Goal: Task Accomplishment & Management: Manage account settings

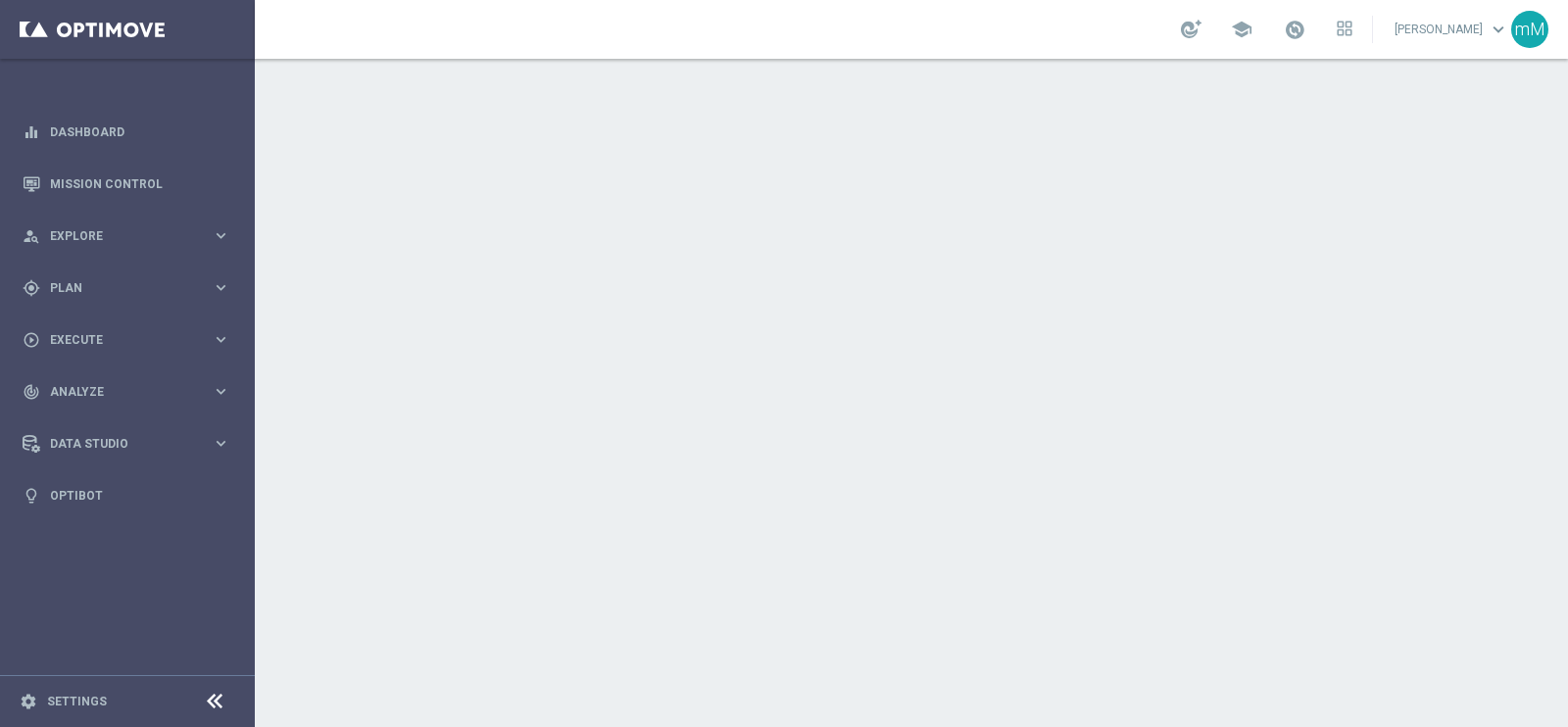
click at [1393, 41] on link "[PERSON_NAME] keyboard_arrow_down" at bounding box center [1452, 30] width 118 height 30
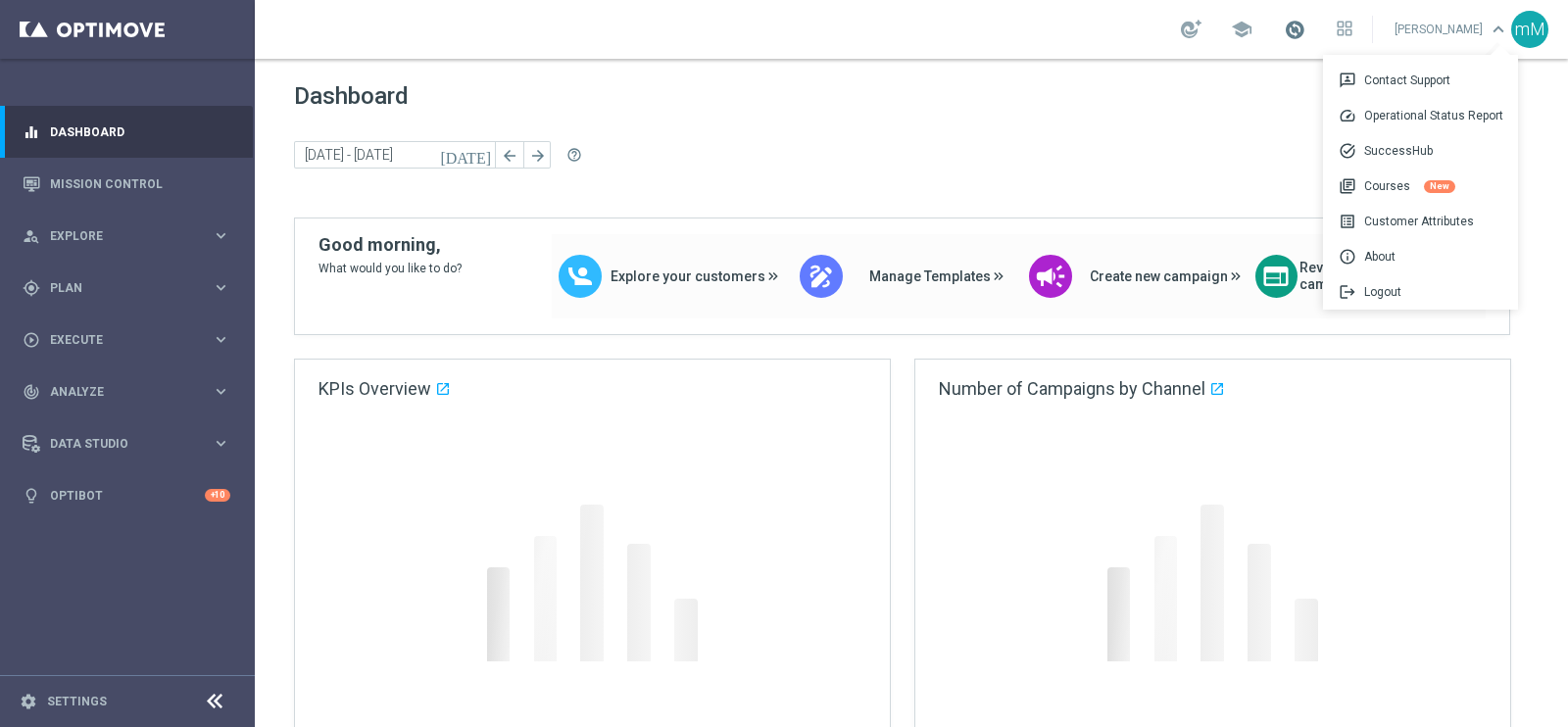
click at [1284, 32] on span at bounding box center [1295, 30] width 22 height 22
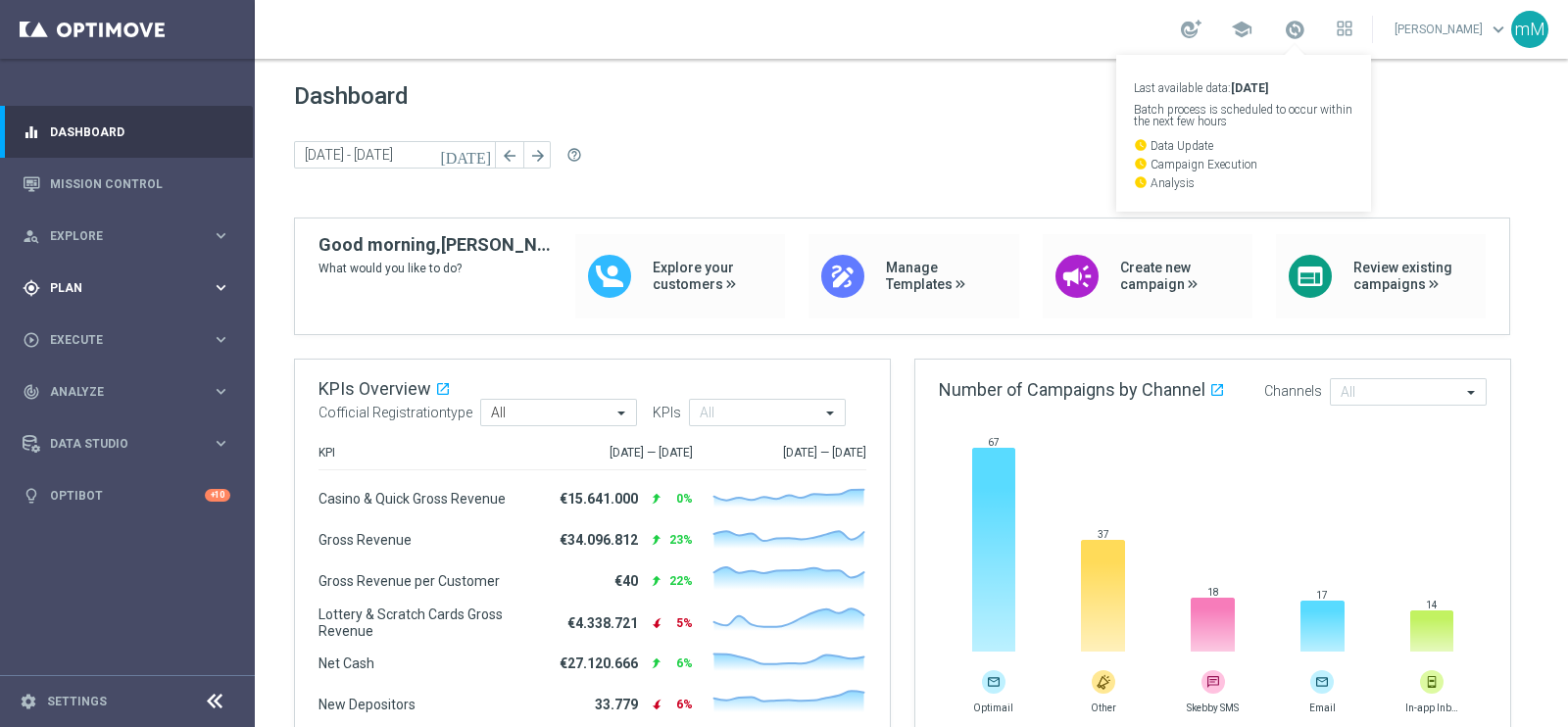
click at [130, 295] on div "gps_fixed Plan" at bounding box center [117, 289] width 189 height 18
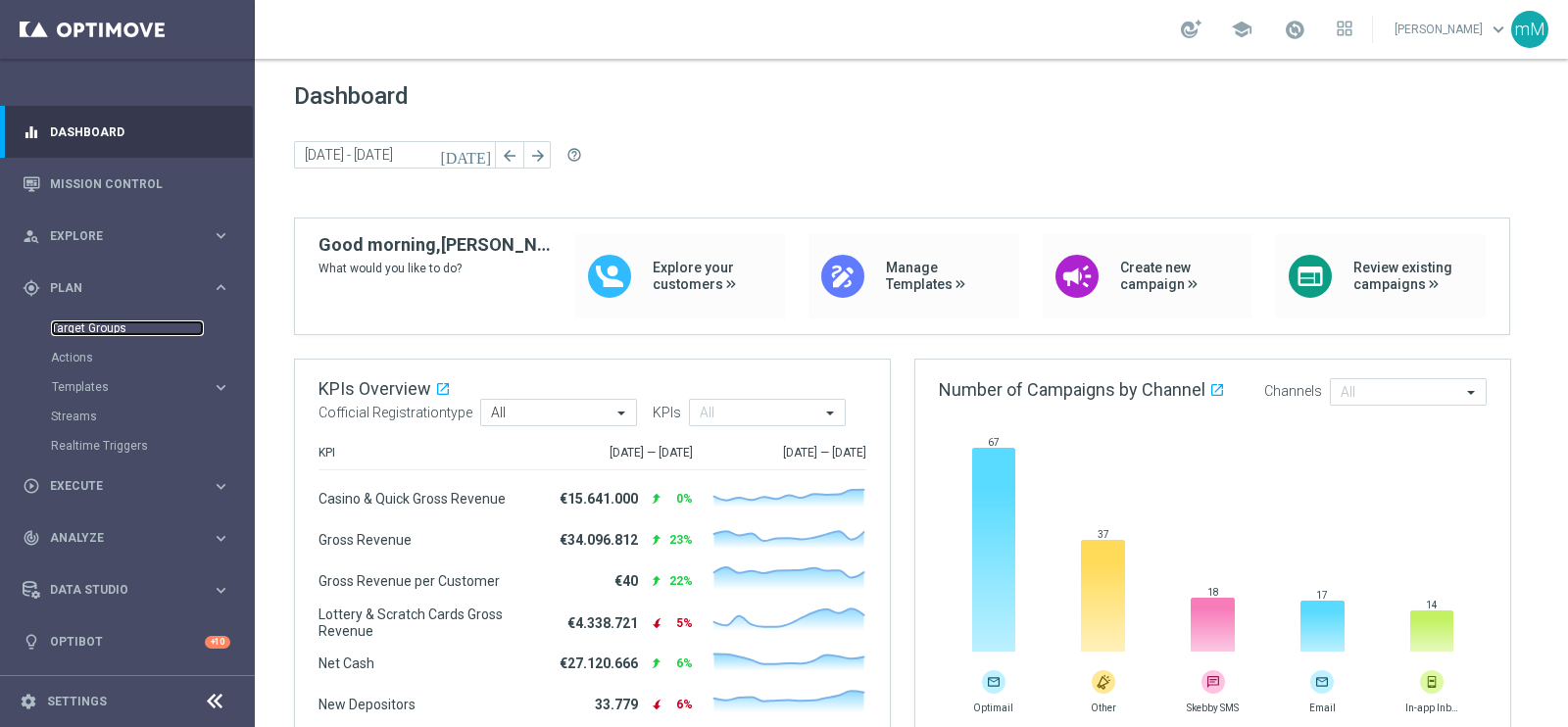
click at [99, 328] on link "Target Groups" at bounding box center [127, 329] width 153 height 16
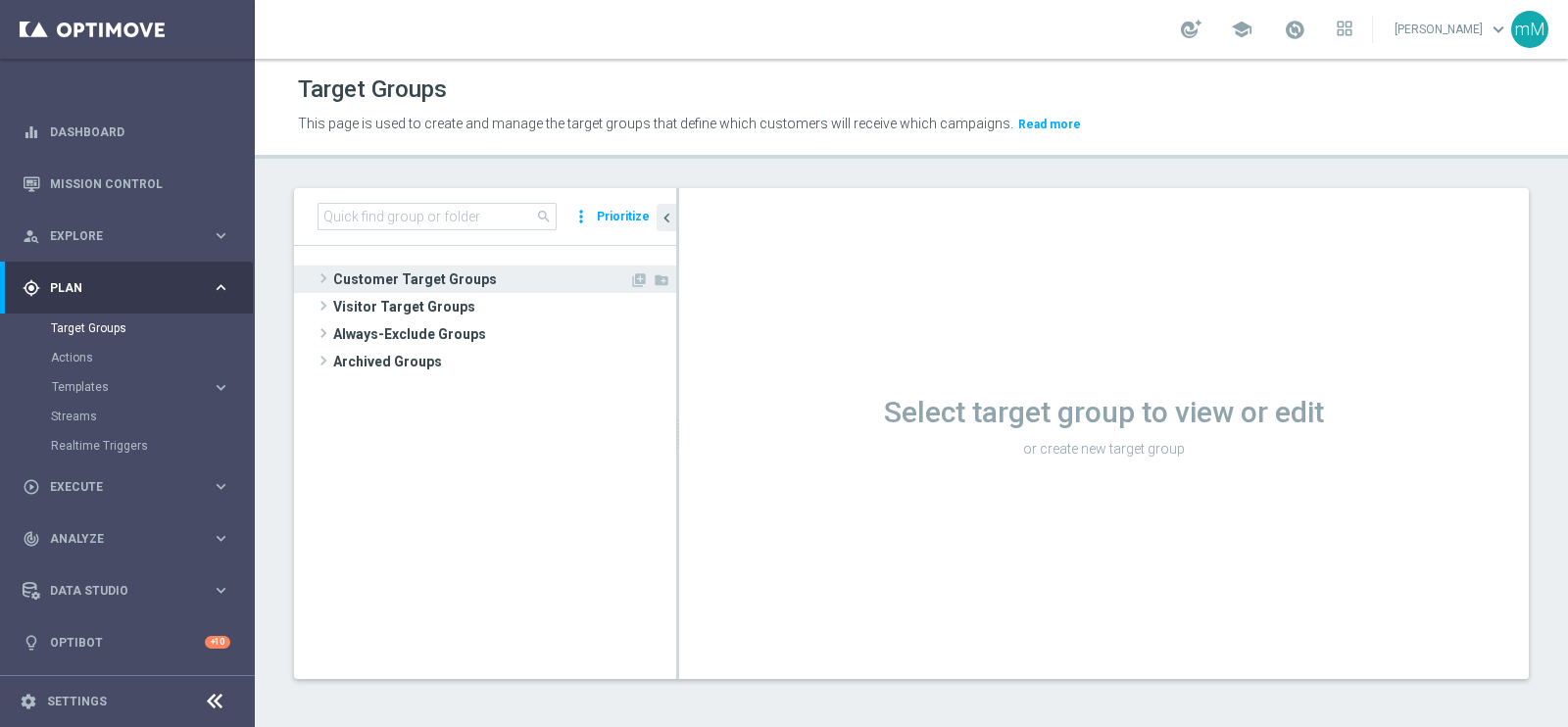
click at [451, 286] on span "Customer Target Groups" at bounding box center [481, 280] width 296 height 28
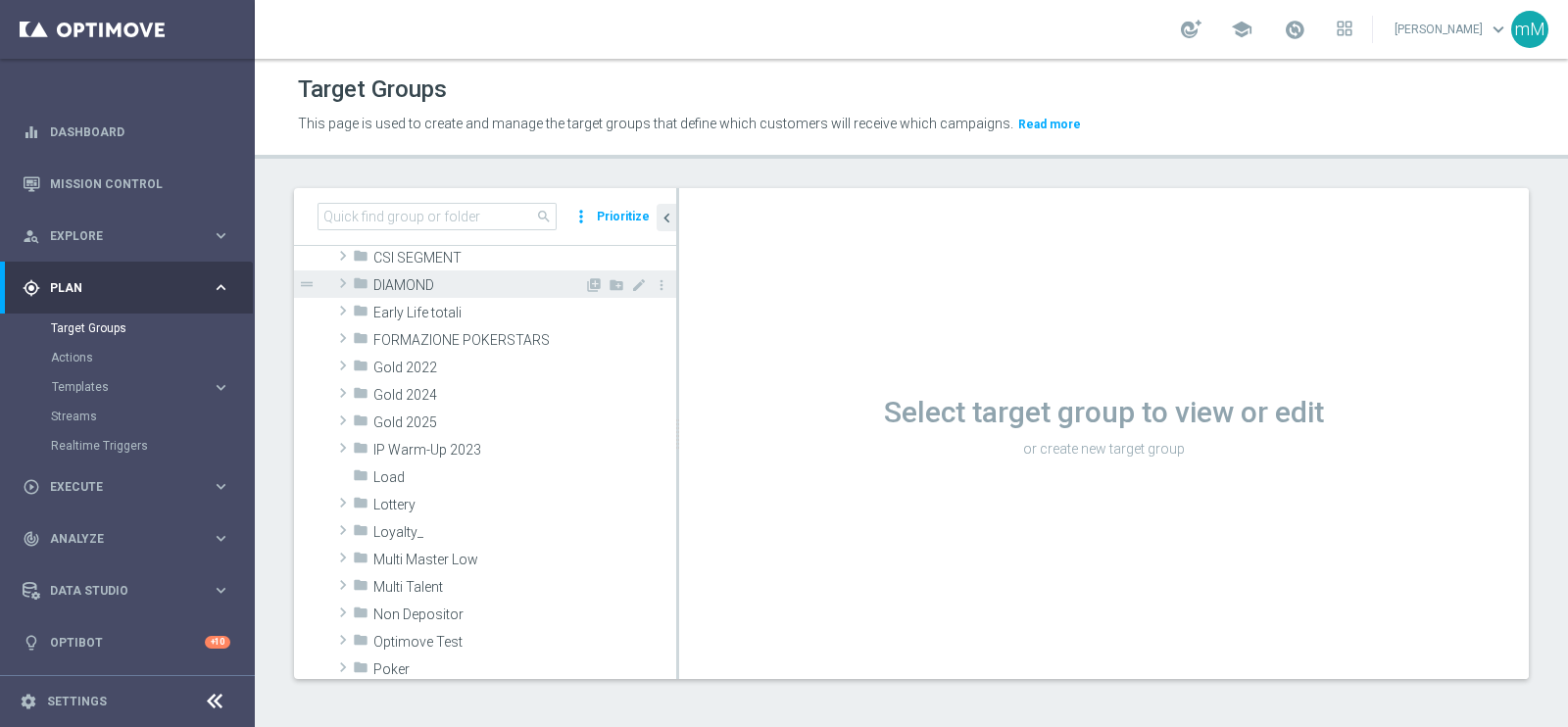
scroll to position [272, 0]
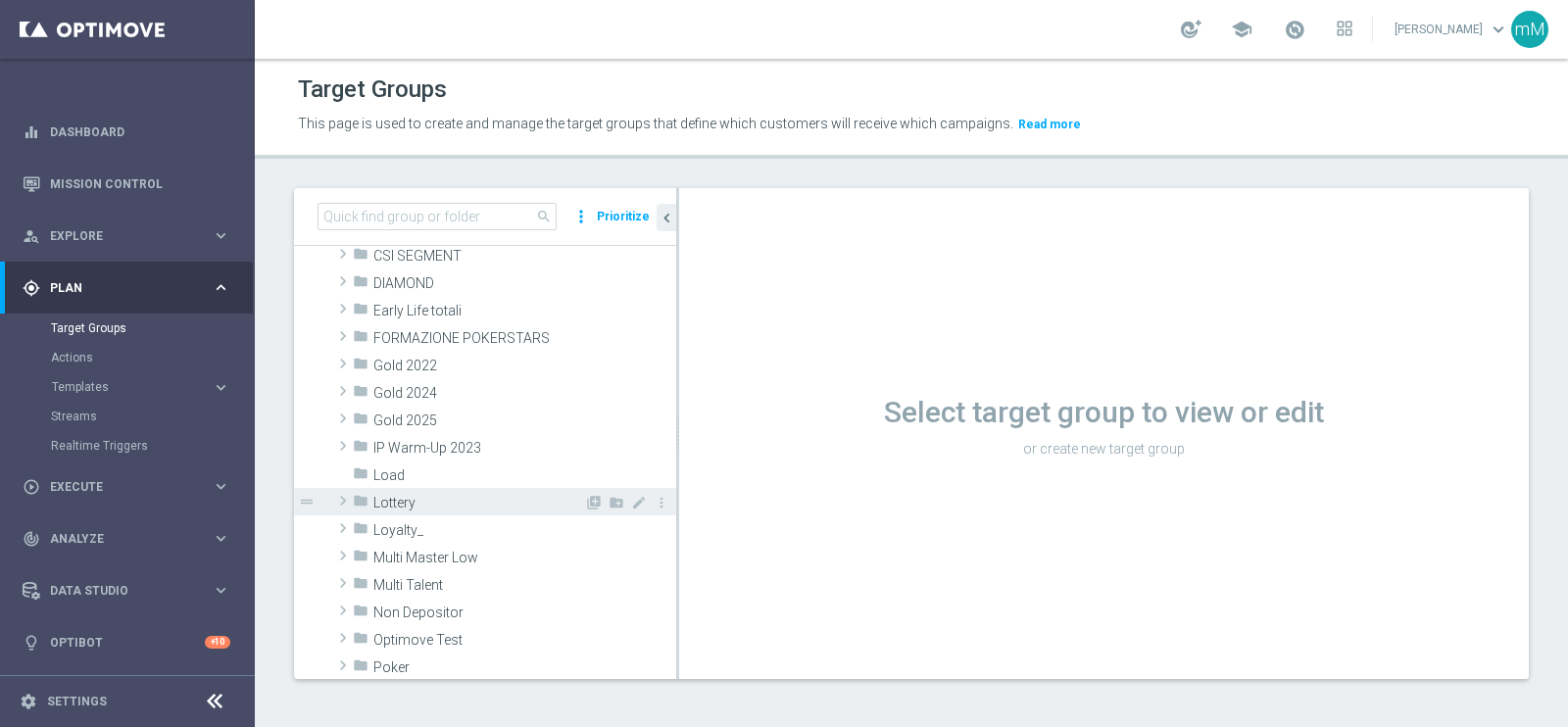
click at [503, 497] on span "Lottery" at bounding box center [479, 503] width 211 height 17
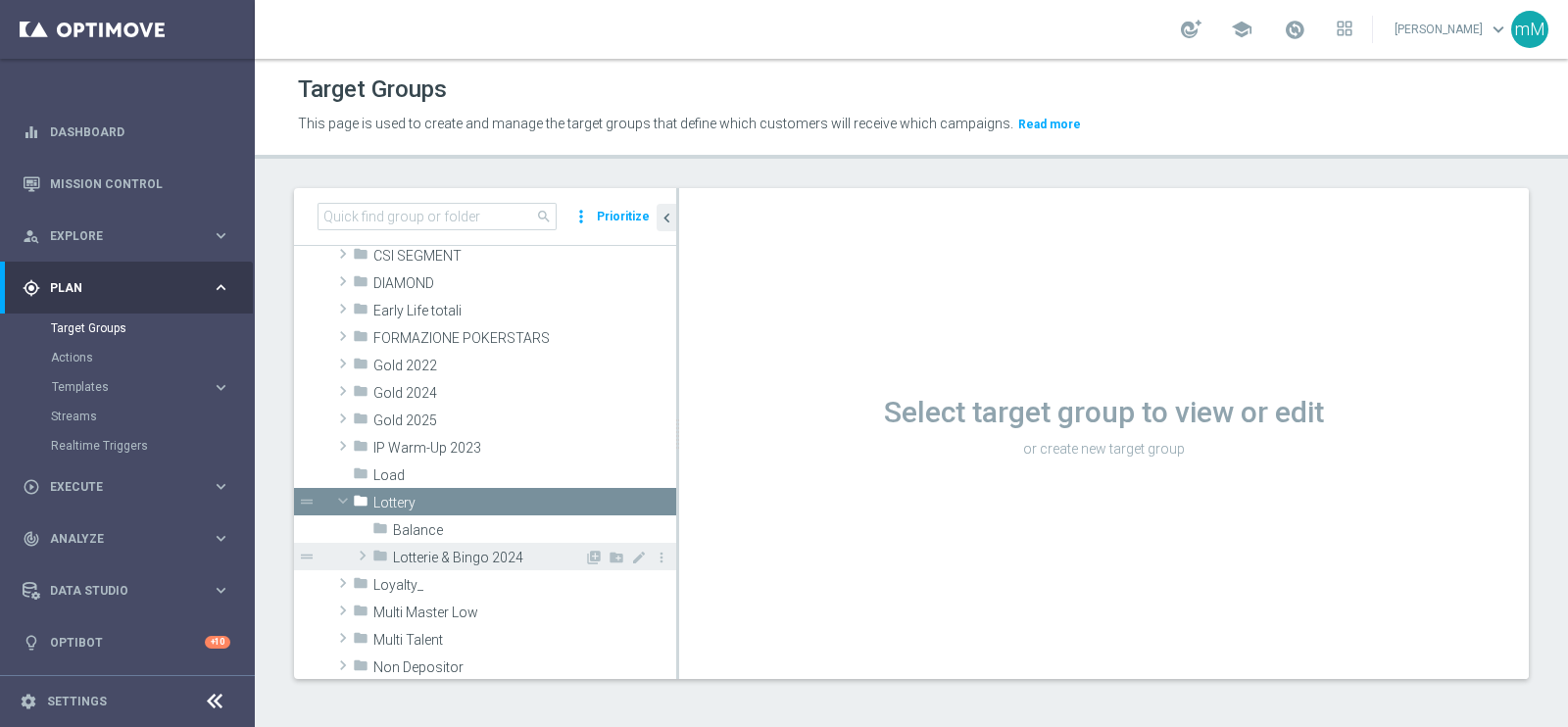
click at [456, 560] on span "Lotterie & Bingo 2024" at bounding box center [489, 558] width 191 height 17
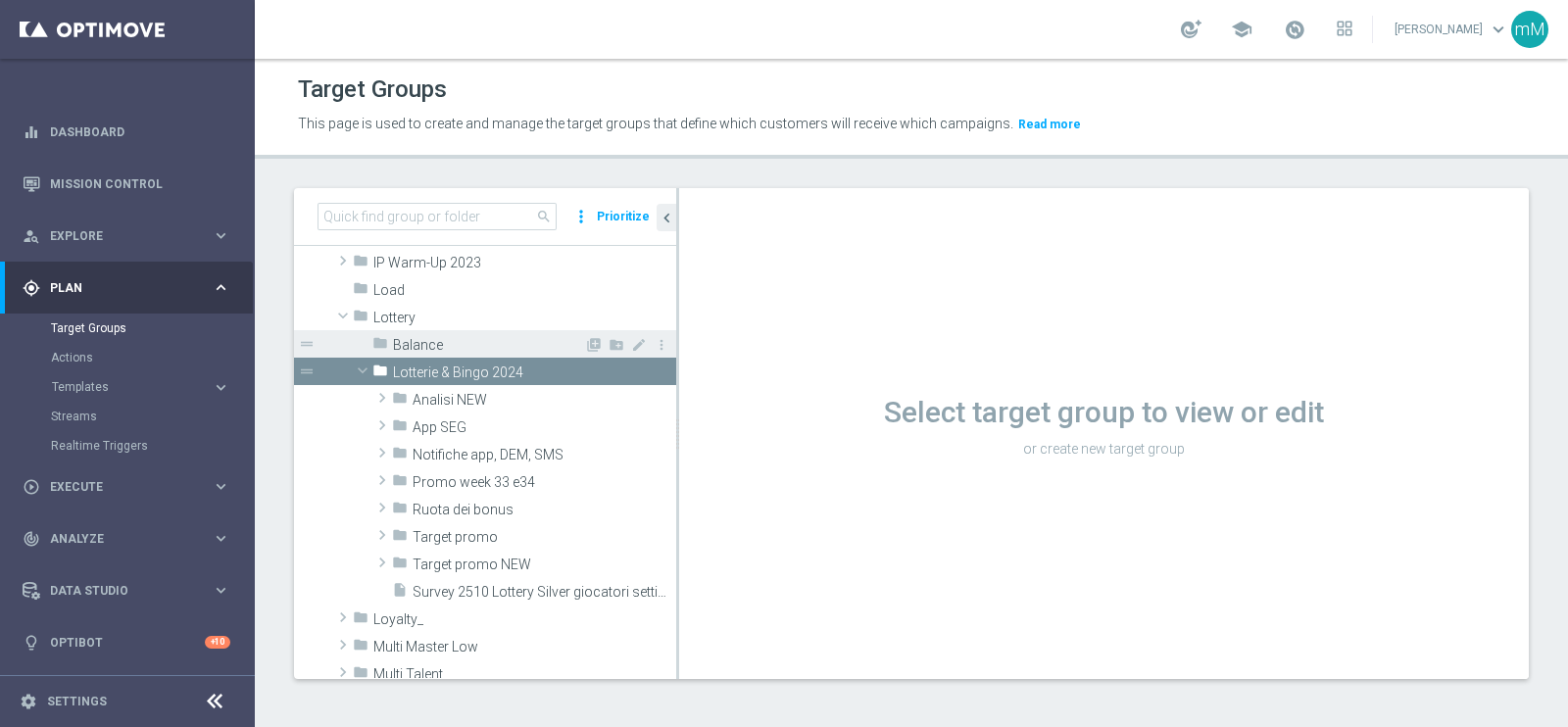
scroll to position [458, 0]
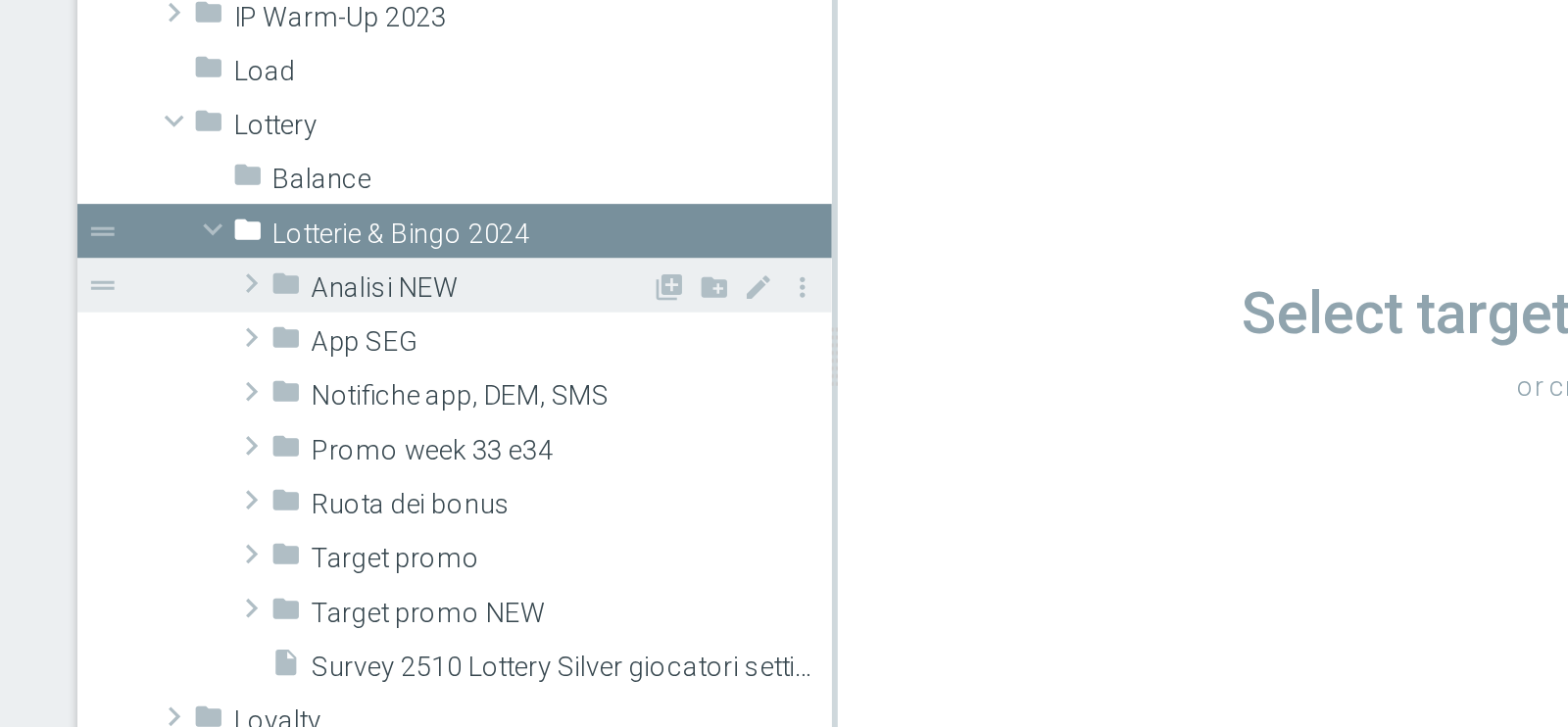
click at [487, 401] on span "Analisi NEW" at bounding box center [498, 399] width 171 height 17
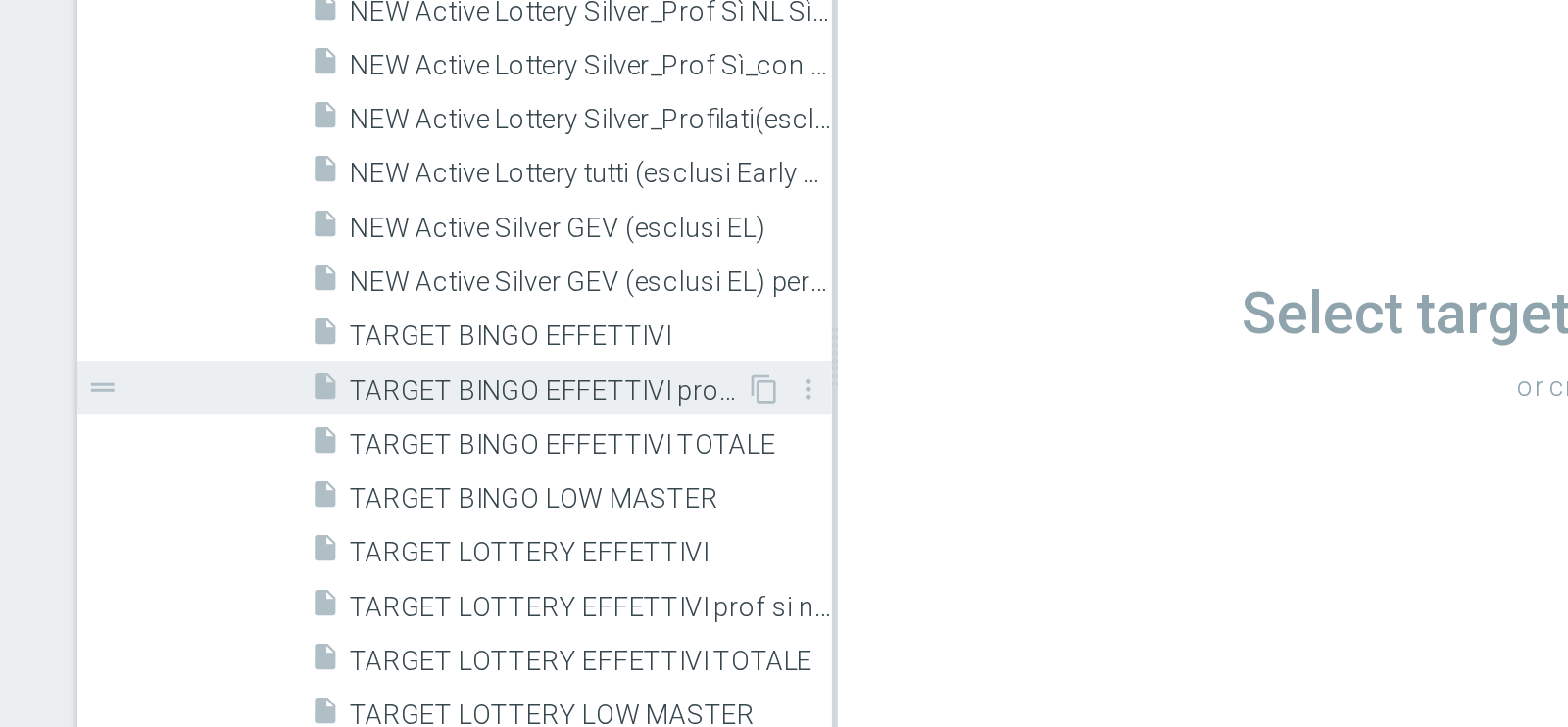
scroll to position [749, 0]
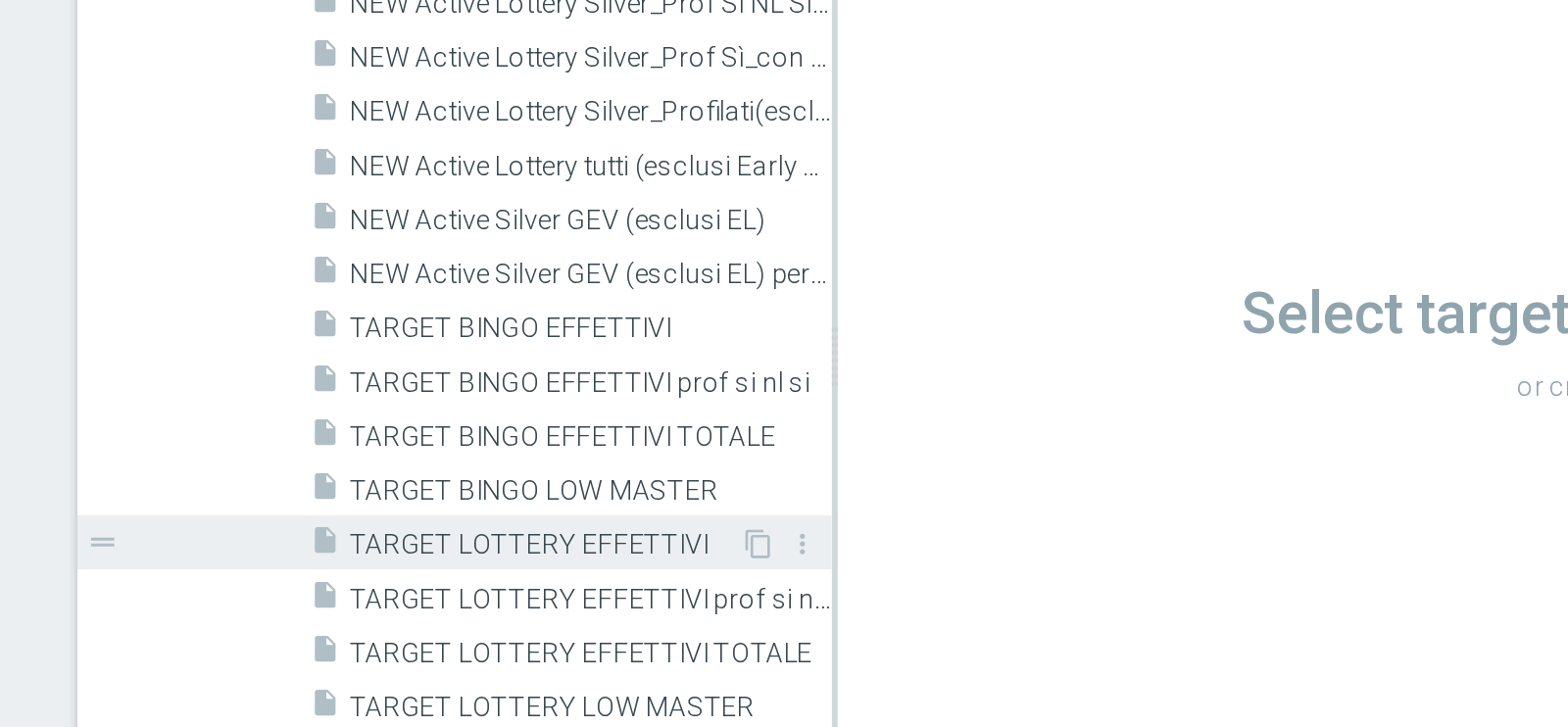
click at [535, 530] on span "TARGET LOTTERY EFFETTIVI" at bounding box center [531, 530] width 197 height 17
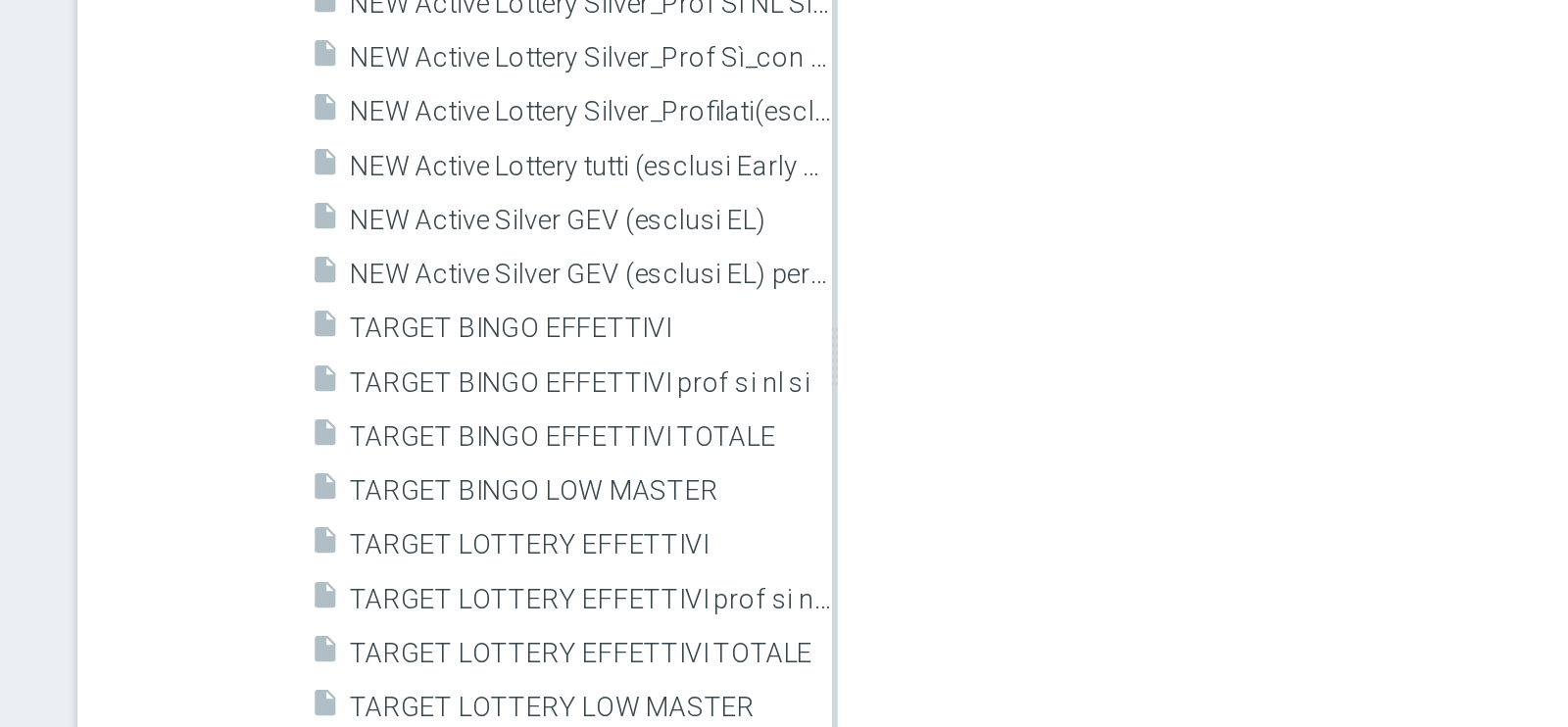
scroll to position [0, 0]
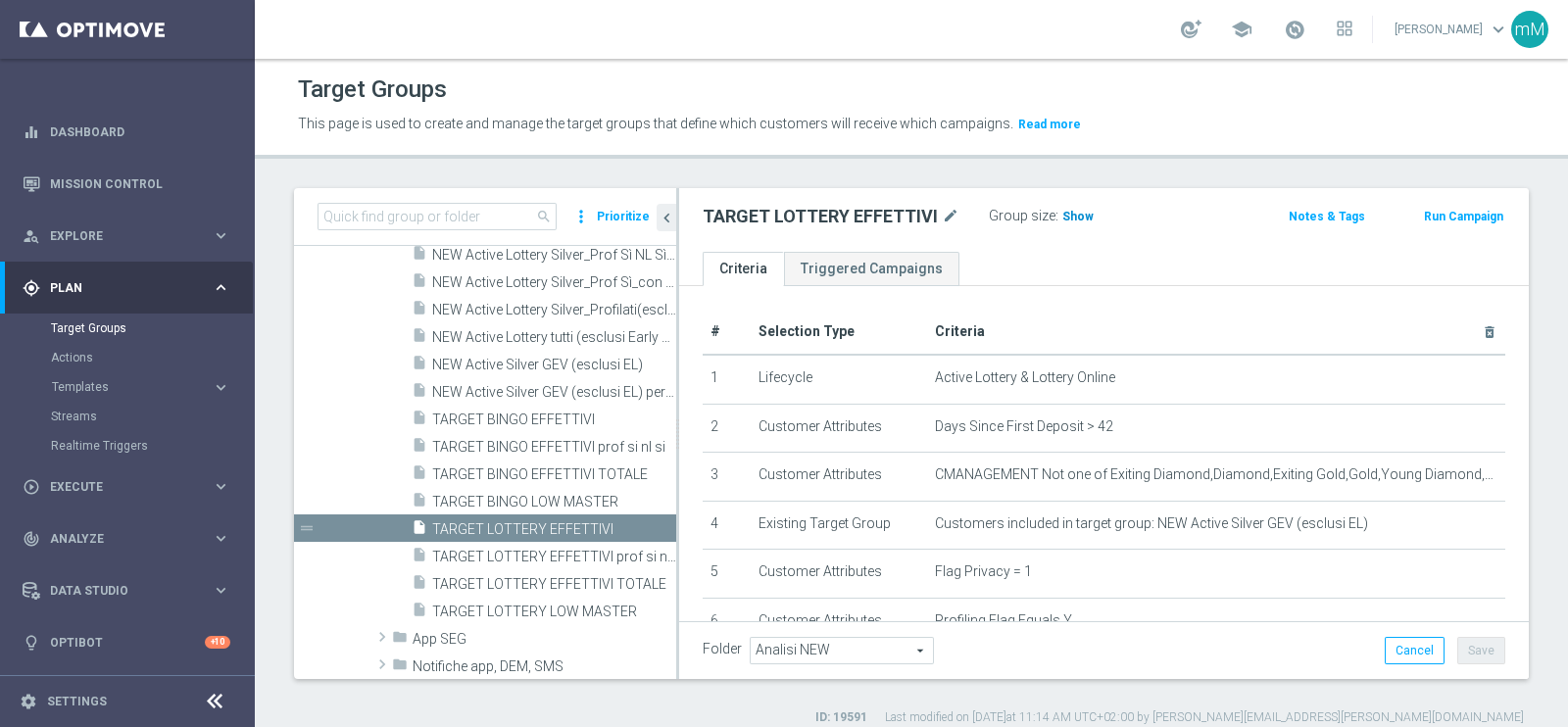
click at [1069, 210] on span "Show" at bounding box center [1078, 217] width 32 height 14
click at [1078, 217] on span "70,072" at bounding box center [1083, 219] width 41 height 19
click at [538, 609] on span "TARGET LOTTERY LOW MASTER" at bounding box center [532, 611] width 200 height 17
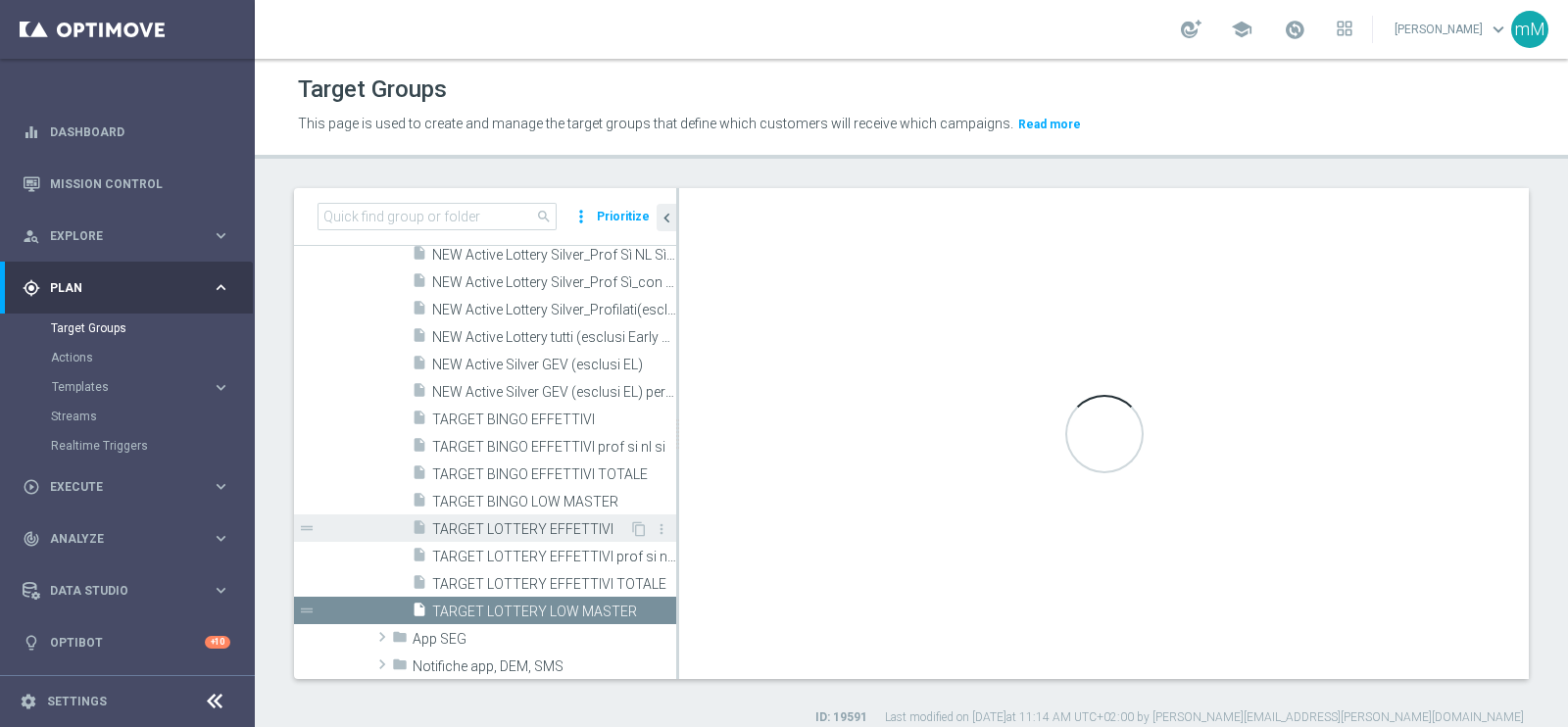
type textarea "(1 and 2 and 3 and 4 and 5 and 6 and 7 and 8 and 12 and 13 and (11 or (9 and 10…"
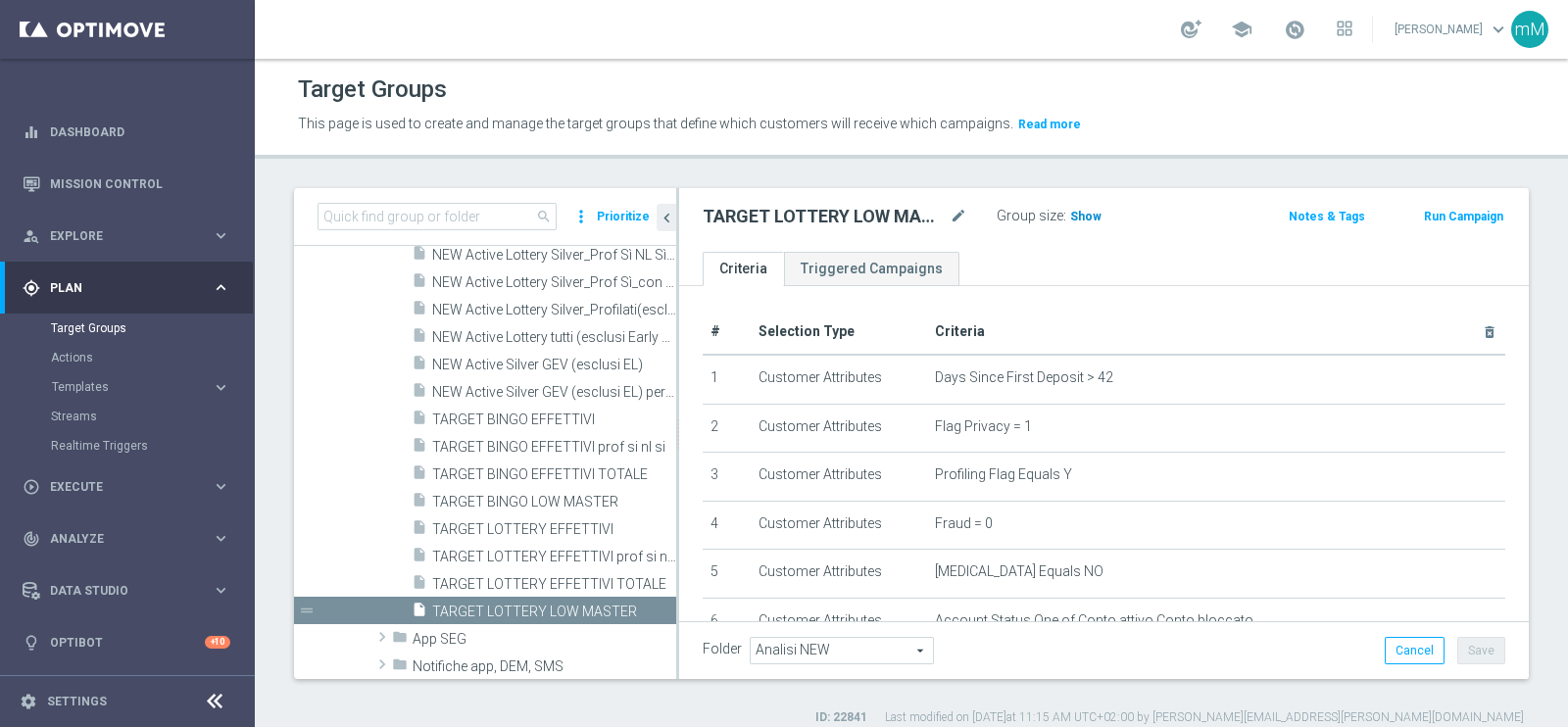
click at [1073, 219] on span "Show" at bounding box center [1086, 217] width 32 height 14
click at [1075, 217] on span "2,340" at bounding box center [1088, 219] width 34 height 19
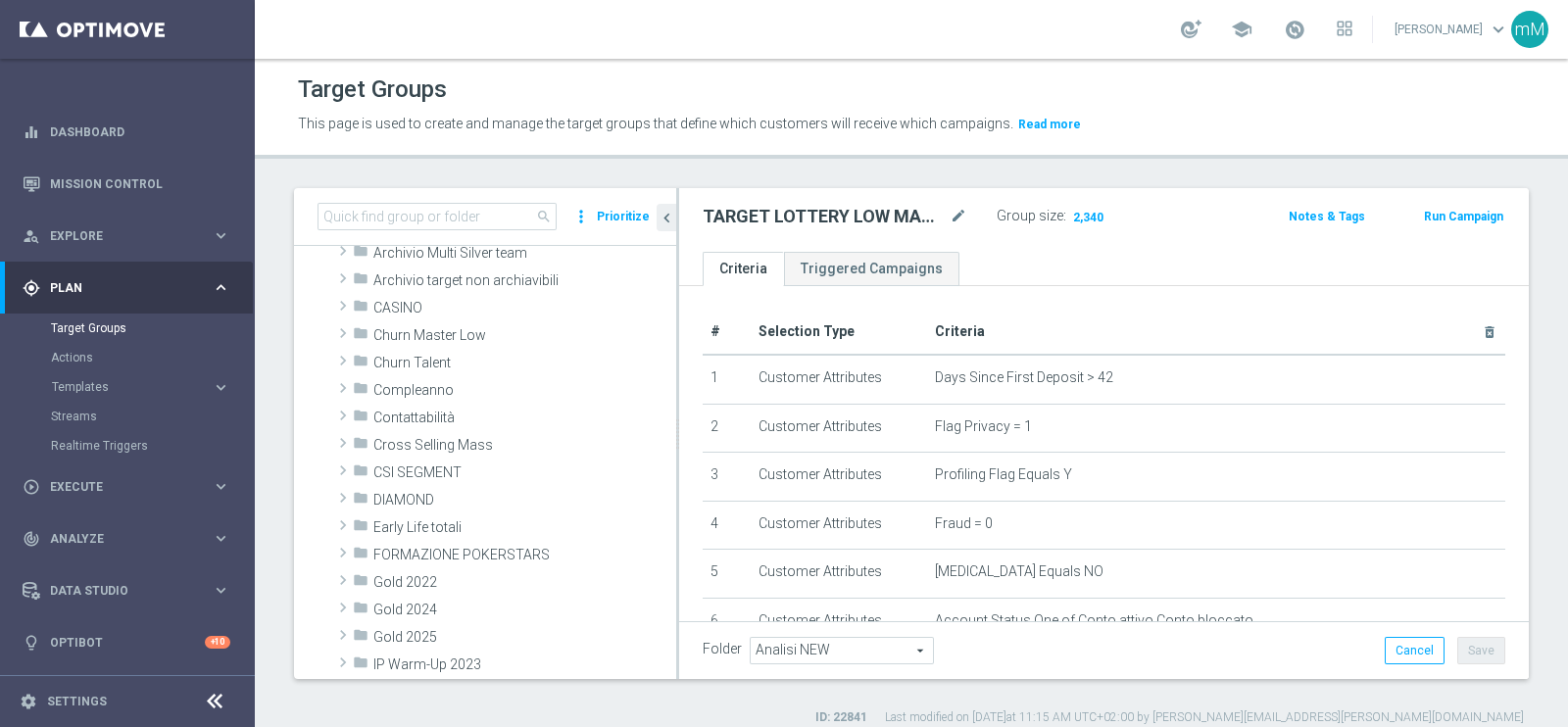
scroll to position [15, 0]
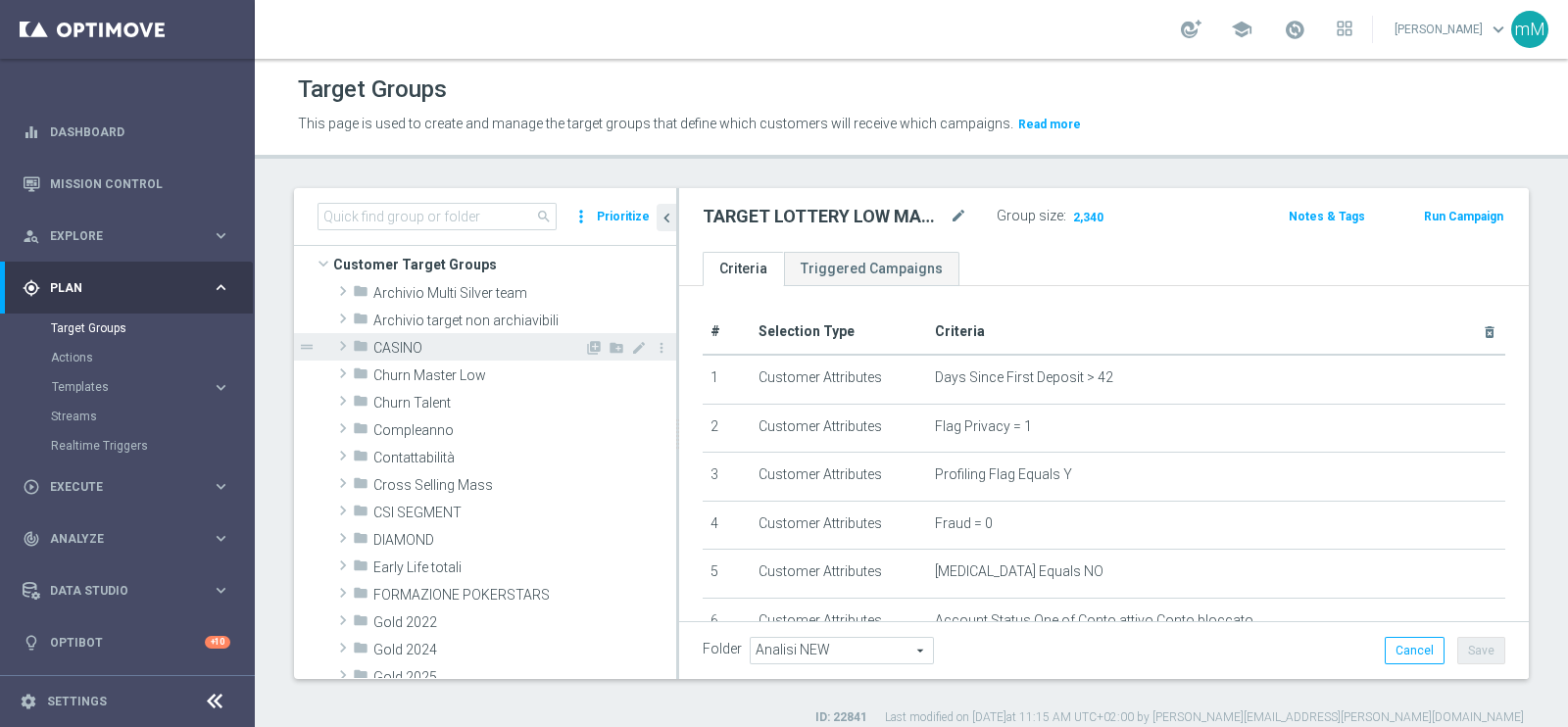
click at [439, 352] on span "CASINO" at bounding box center [479, 349] width 211 height 17
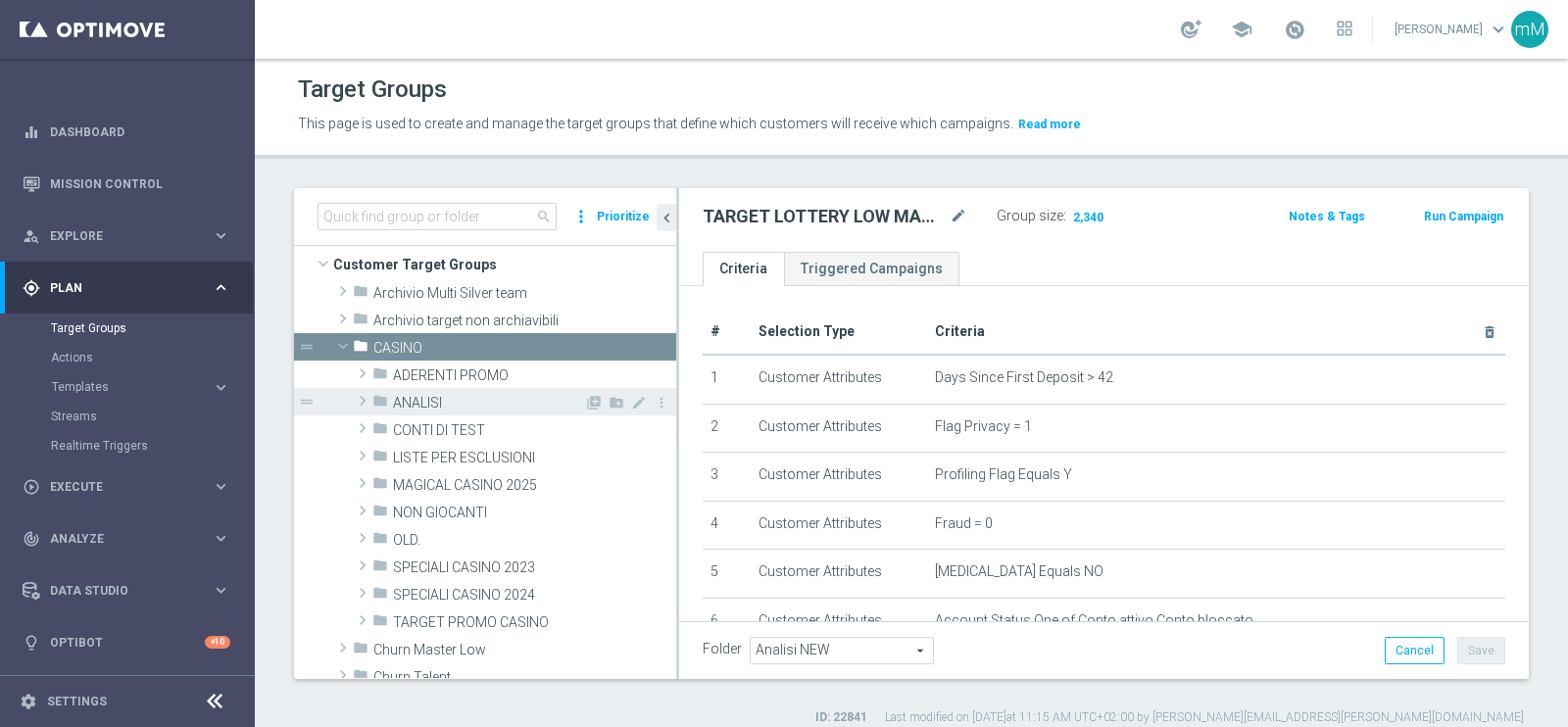
click at [427, 395] on span "ANALISI" at bounding box center [489, 403] width 191 height 17
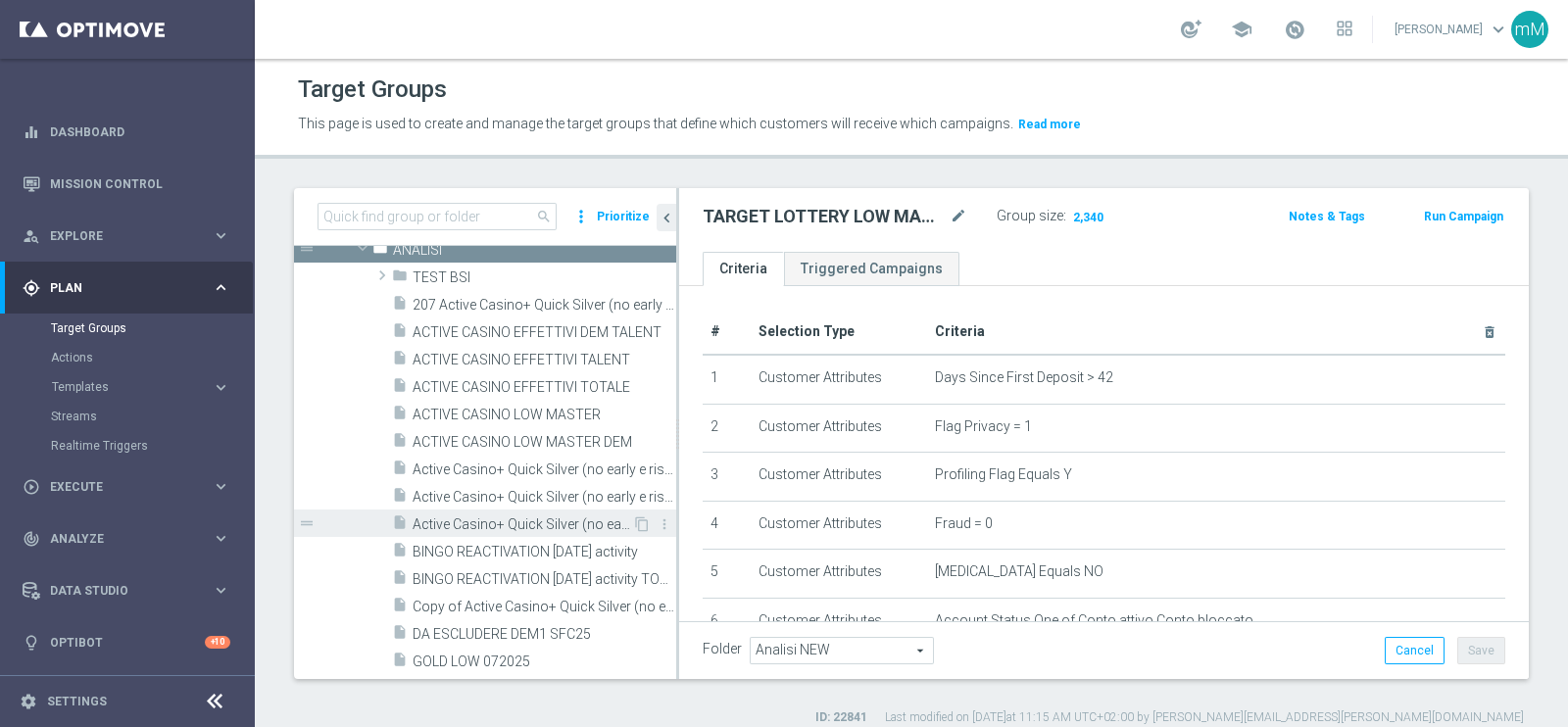
scroll to position [162, 0]
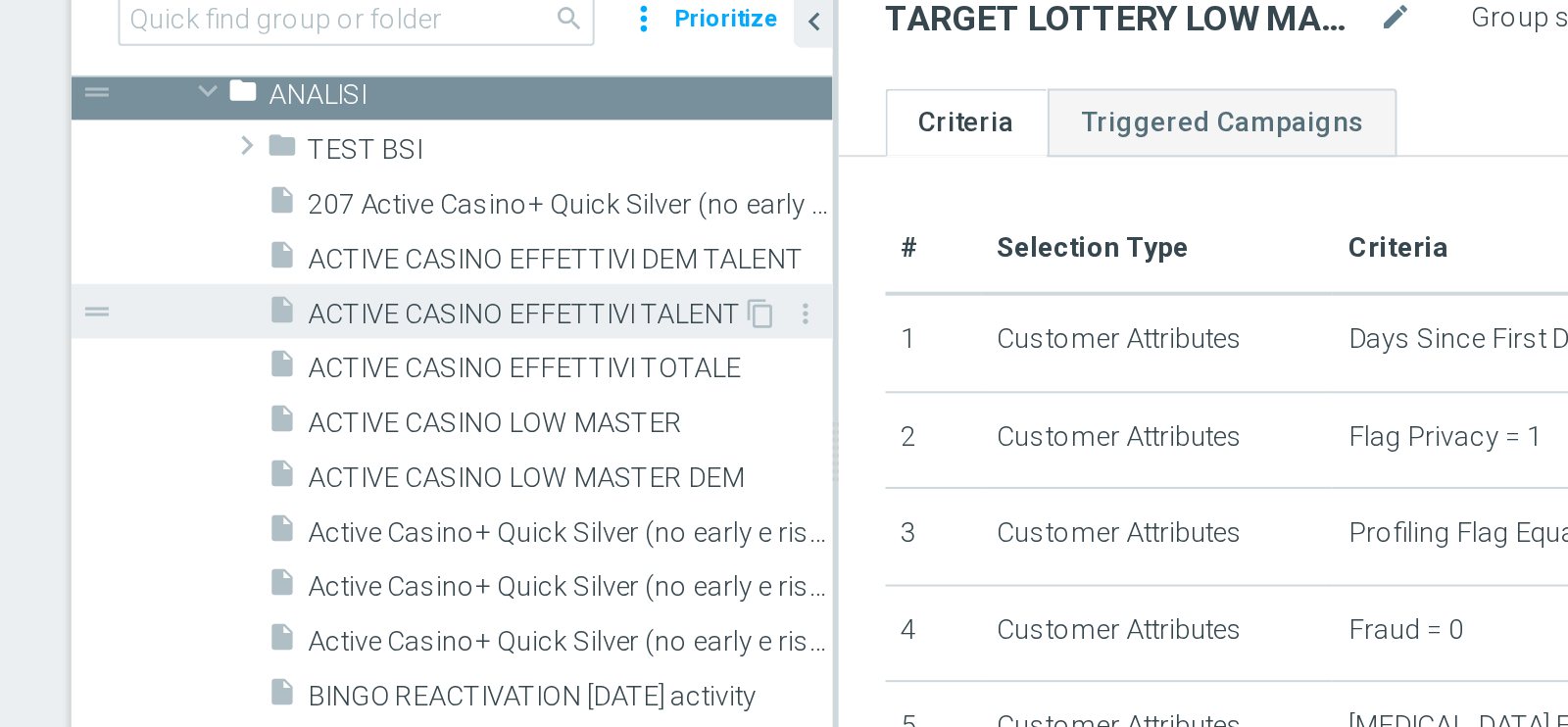
click at [560, 368] on span "ACTIVE CASINO EFFETTIVI TALENT" at bounding box center [521, 364] width 218 height 17
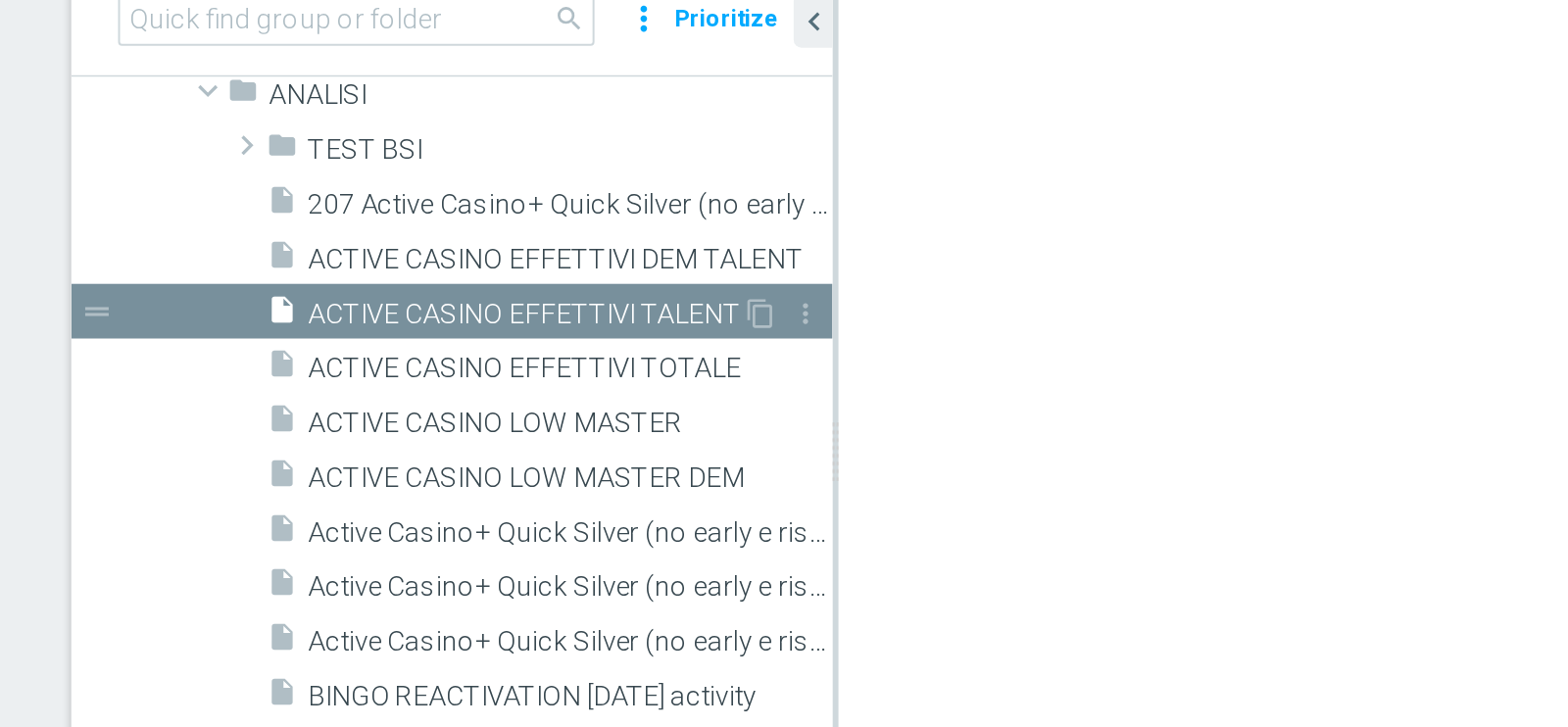
checkbox input "false"
type input "ANALISI"
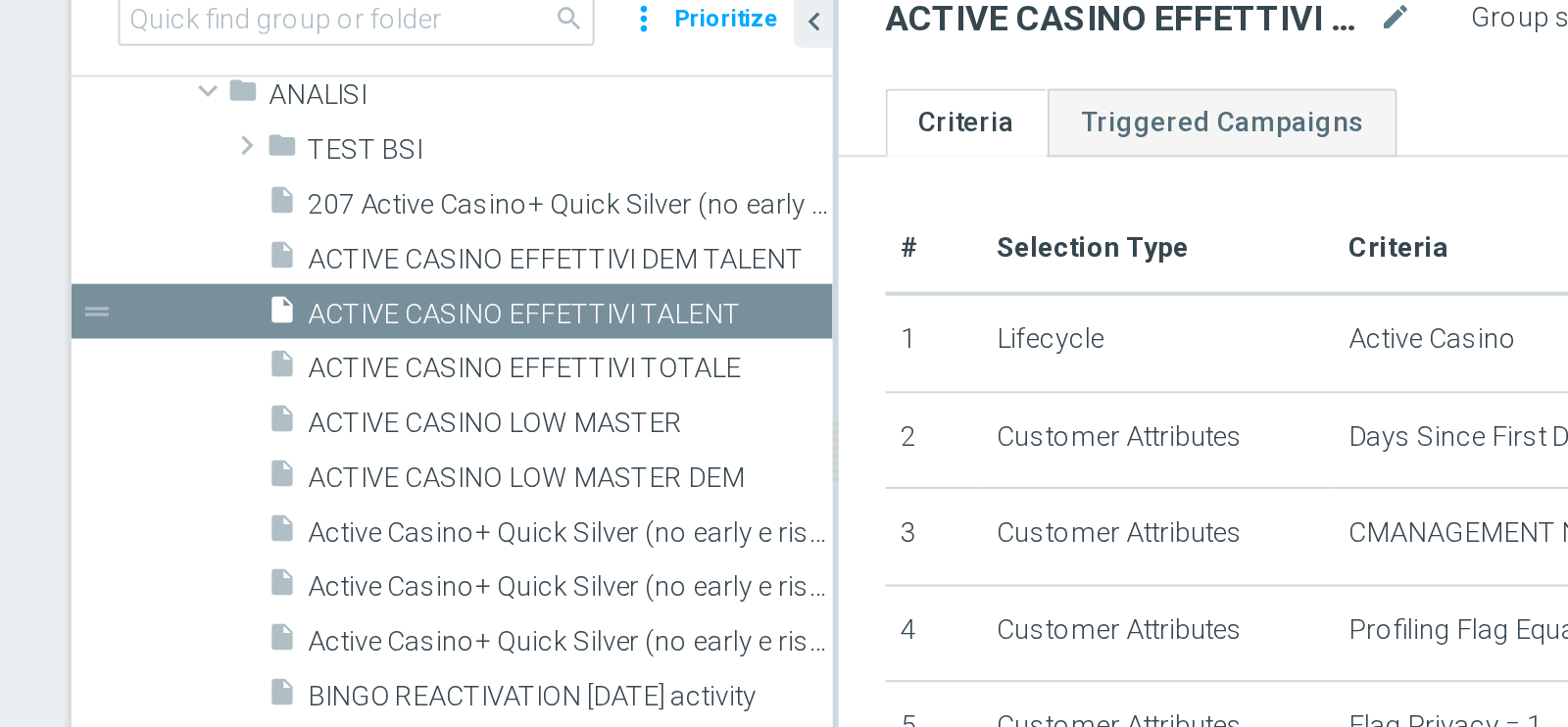
click at [787, 220] on h2 "ACTIVE CASINO EFFETTIVI TALENT" at bounding box center [824, 217] width 243 height 24
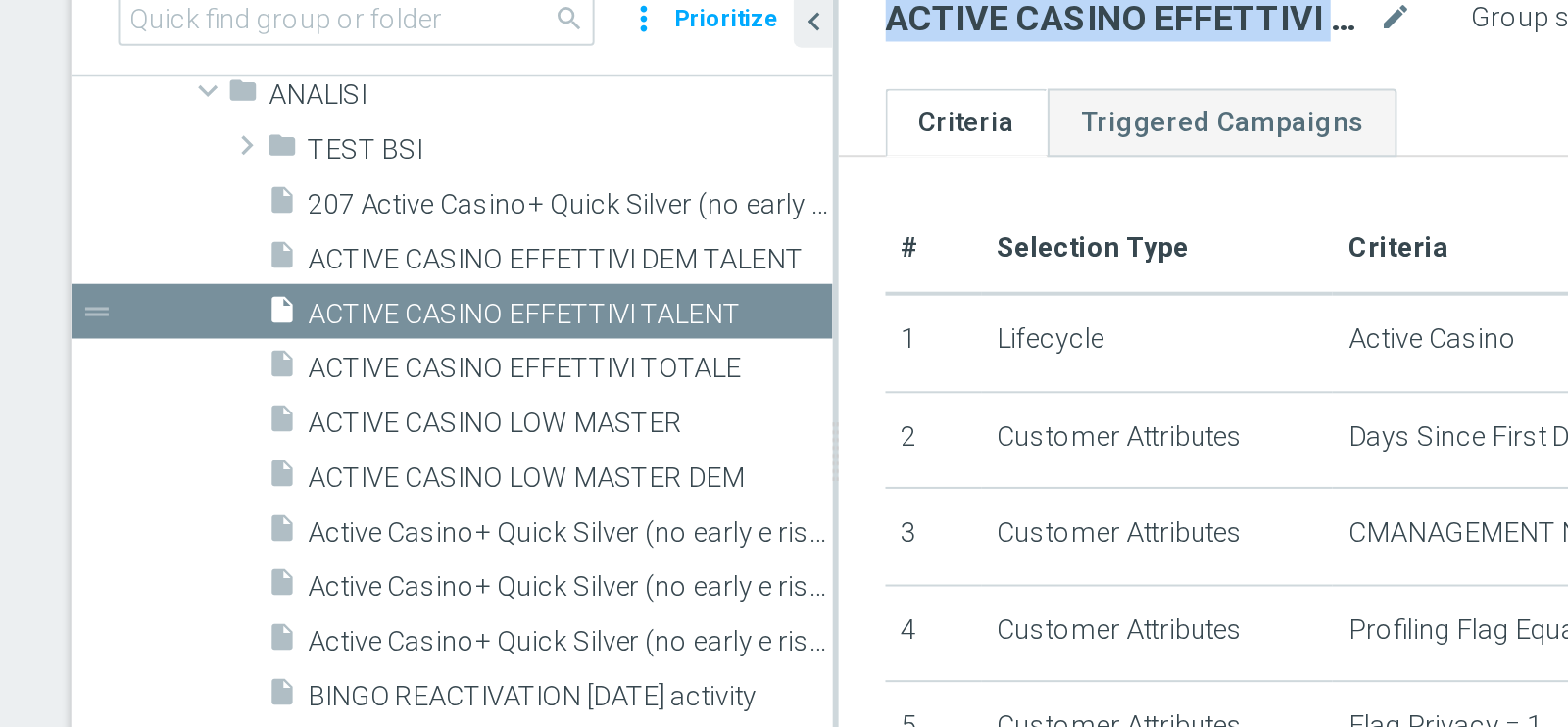
click at [787, 220] on h2 "ACTIVE CASINO EFFETTIVI TALENT" at bounding box center [824, 217] width 243 height 24
copy div "ACTIVE CASINO EFFETTIVI TALENT"
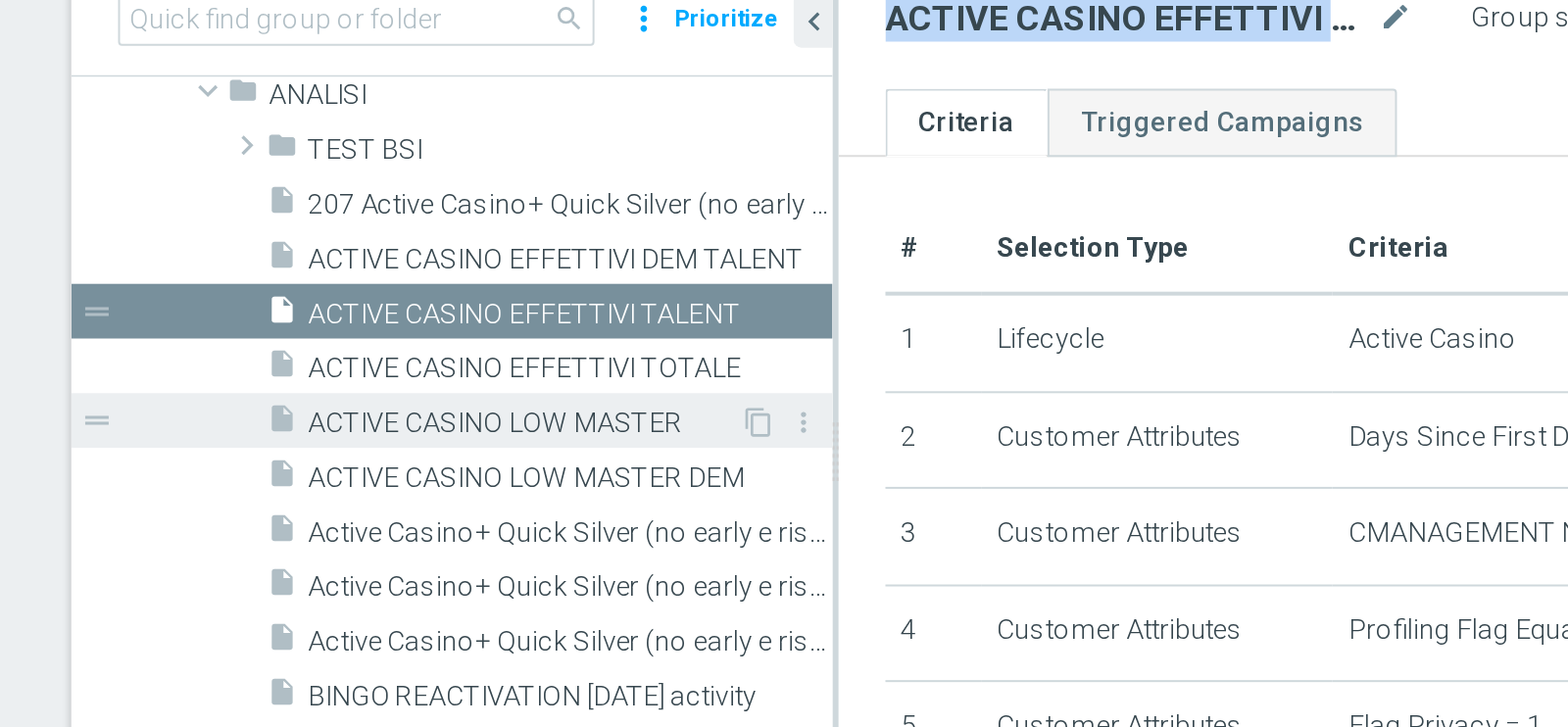
click at [538, 422] on span "ACTIVE CASINO LOW MASTER" at bounding box center [521, 419] width 217 height 17
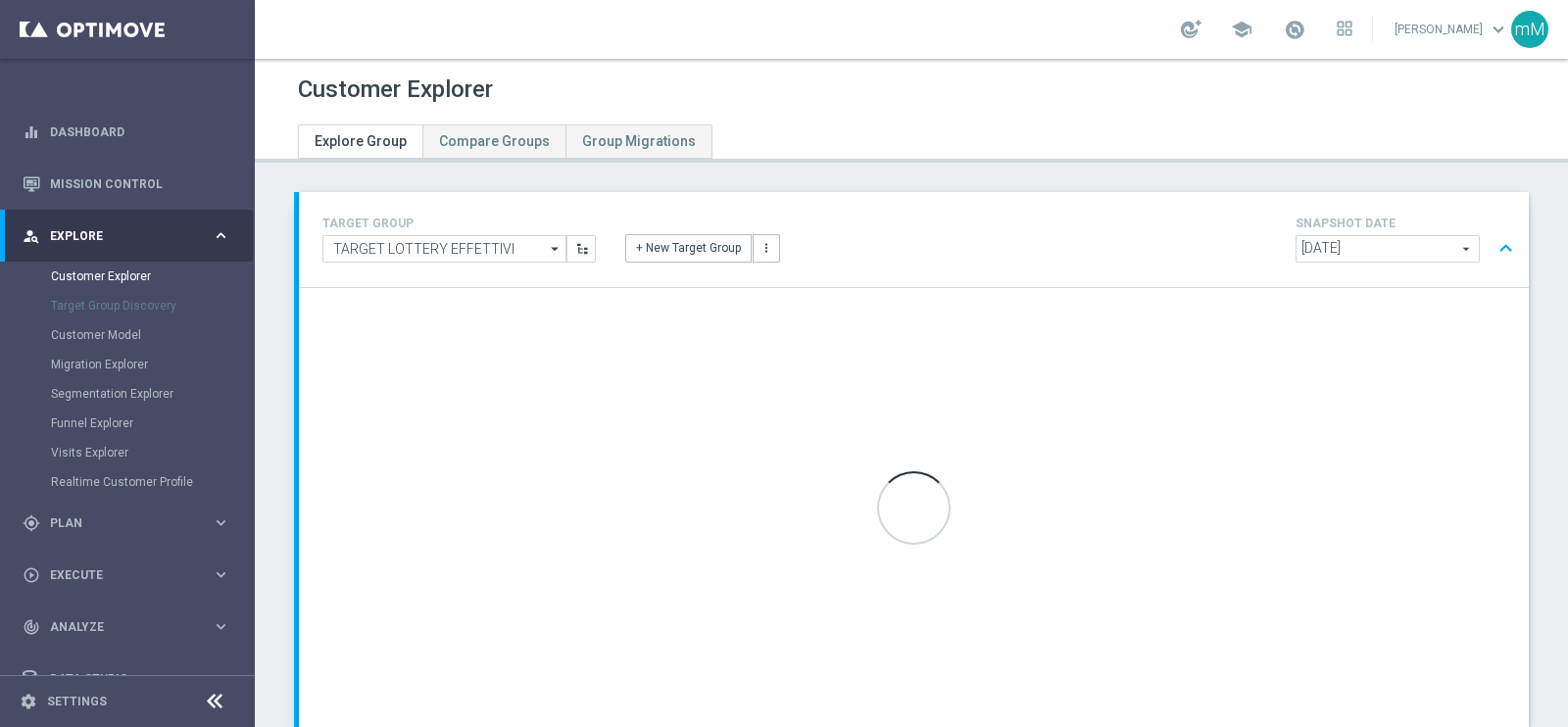
click at [940, 134] on div at bounding box center [912, 125] width 1256 height 35
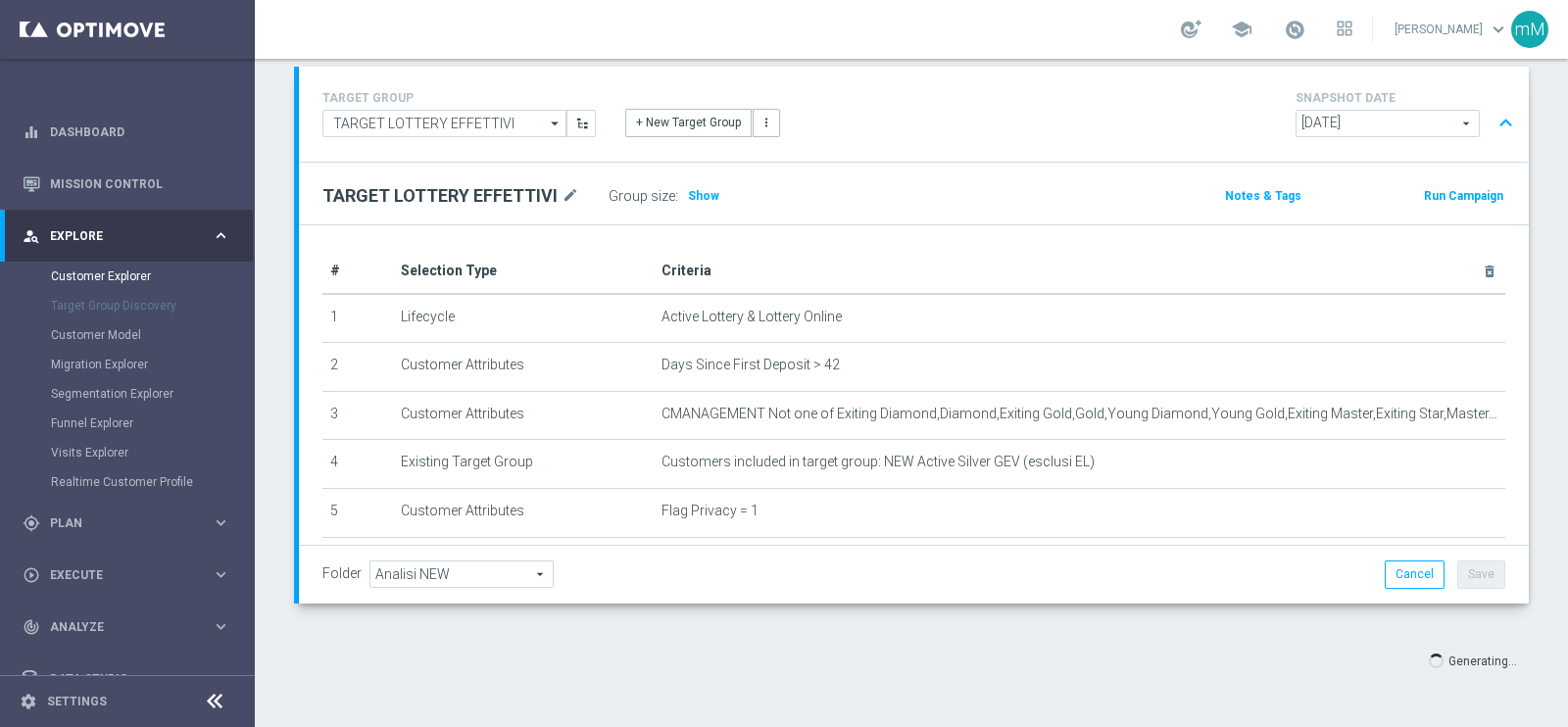
scroll to position [123, 0]
click at [709, 194] on span "Show" at bounding box center [704, 198] width 32 height 14
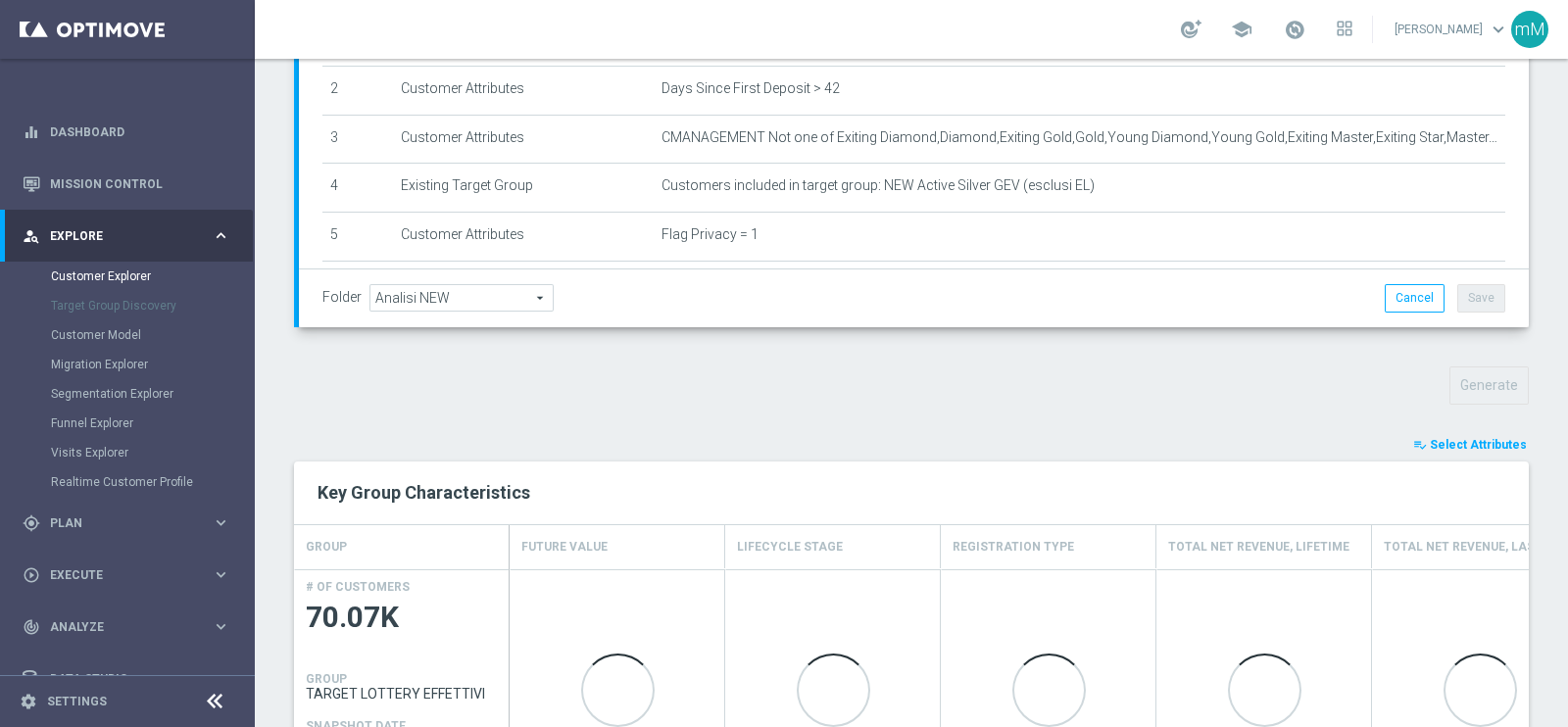
scroll to position [403, 0]
click at [1464, 438] on span "Select Attributes" at bounding box center [1477, 444] width 97 height 14
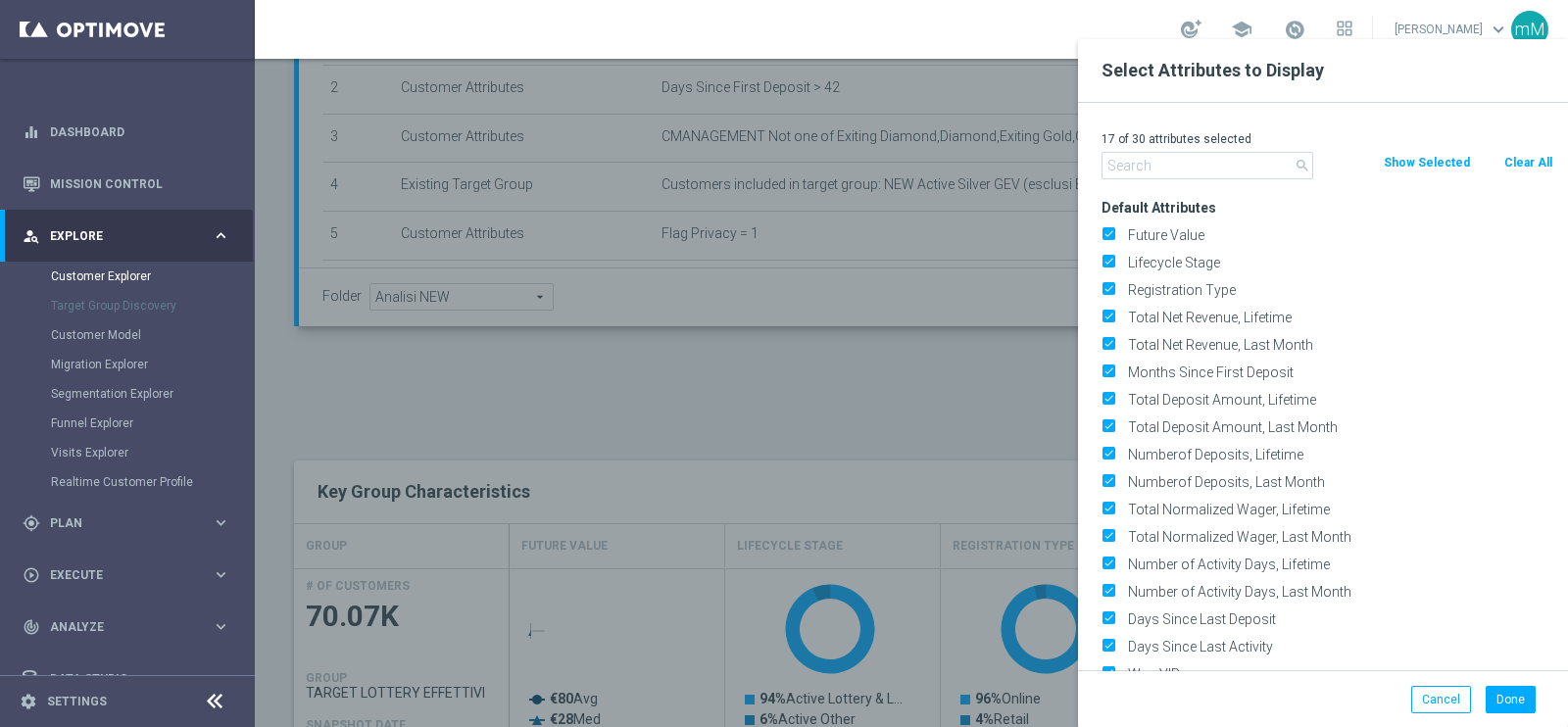
click at [1534, 163] on button "Clear All" at bounding box center [1528, 163] width 52 height 22
checkbox input "false"
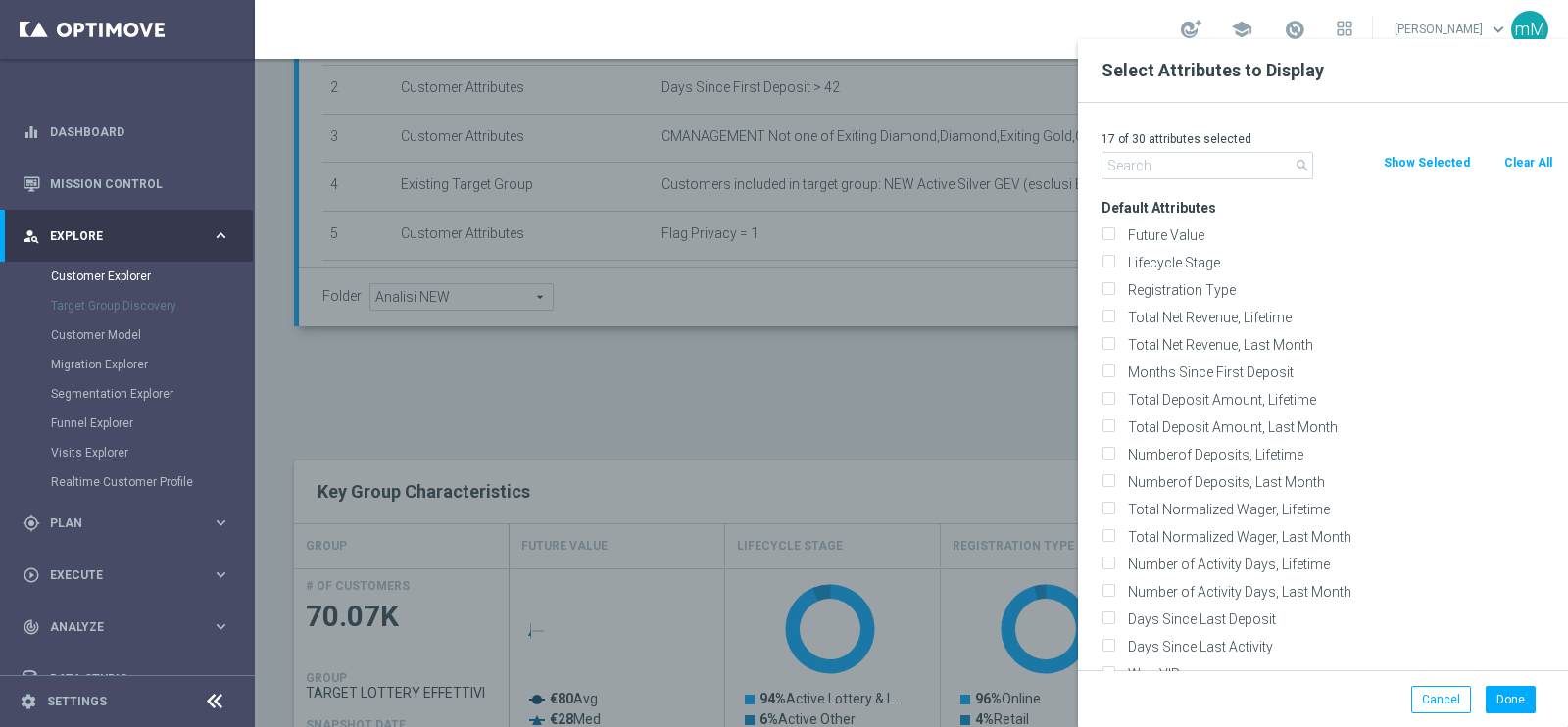
checkbox input "false"
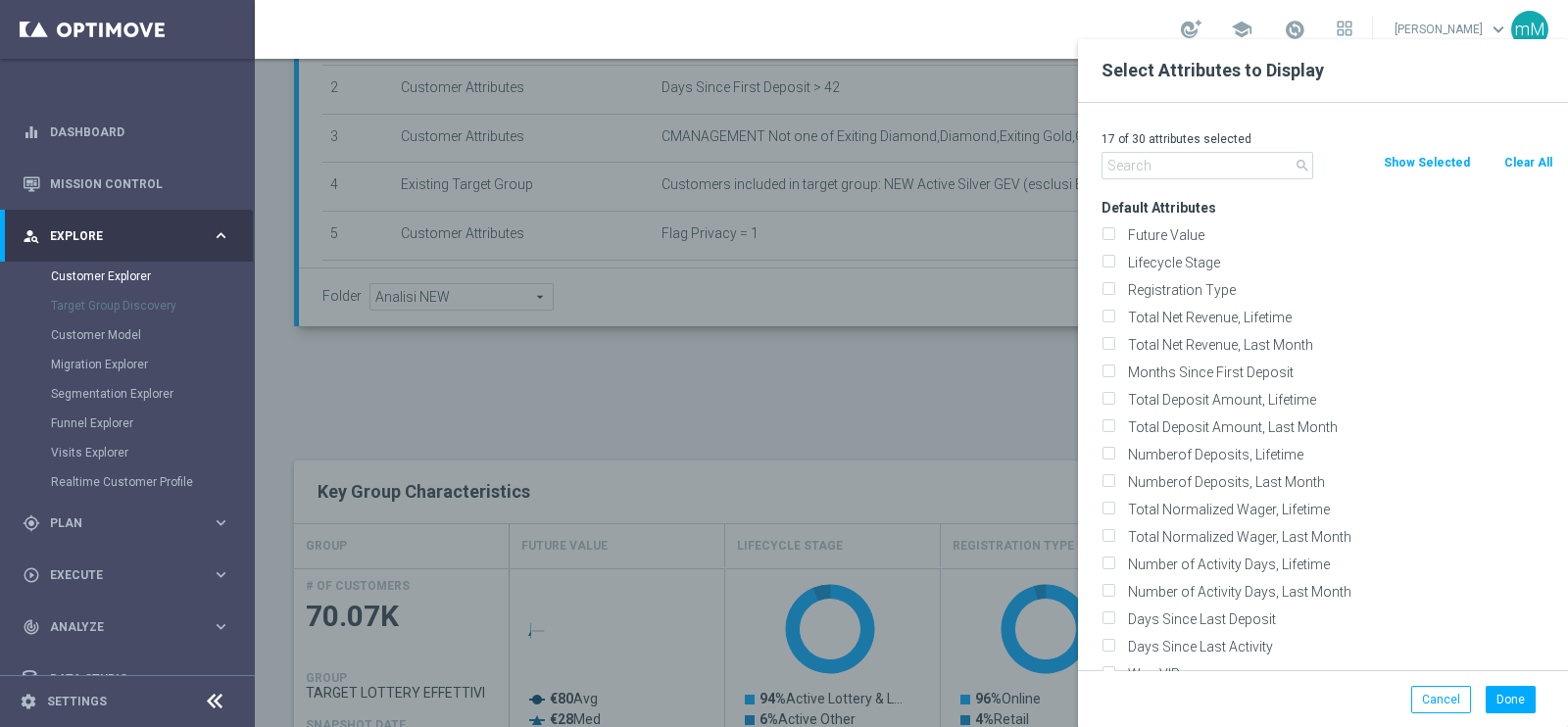
checkbox input "false"
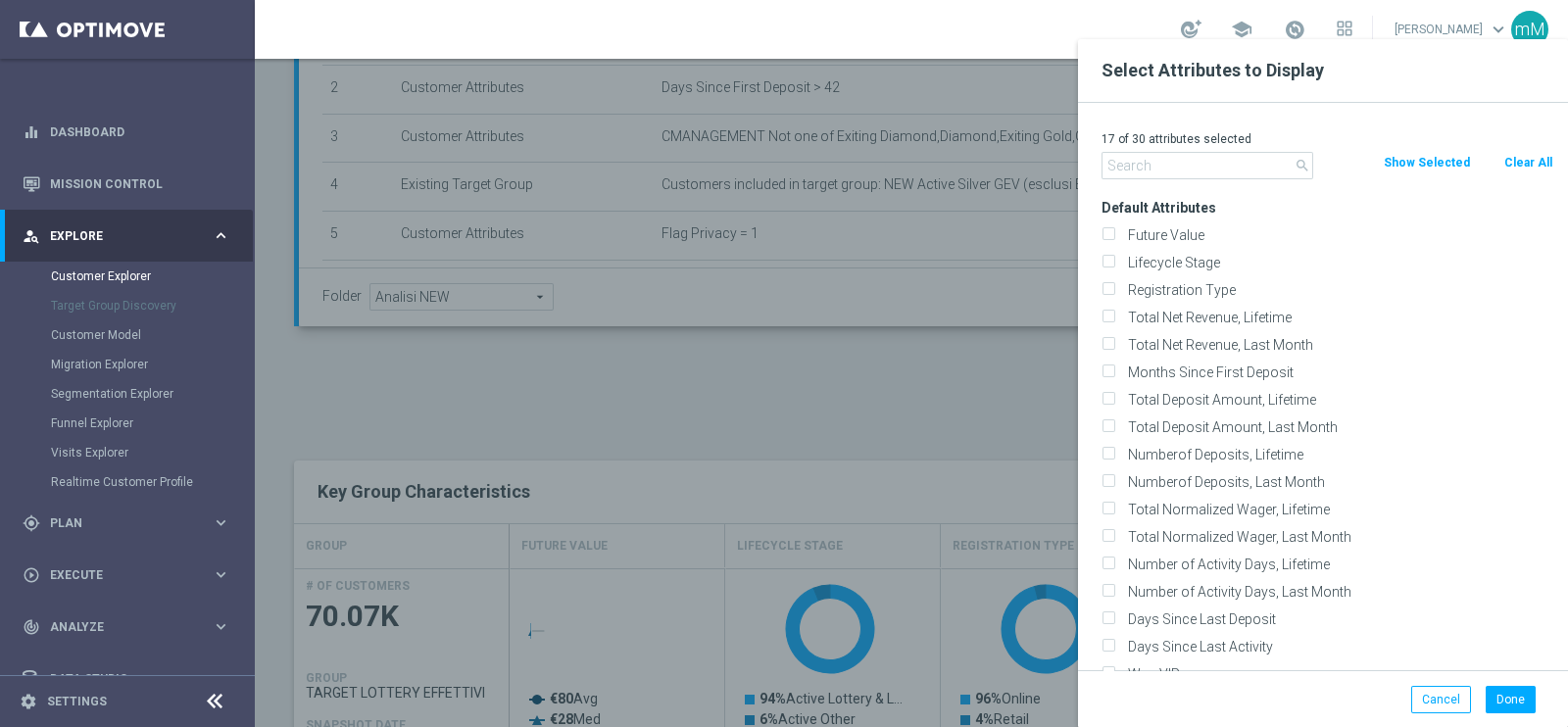
checkbox input "false"
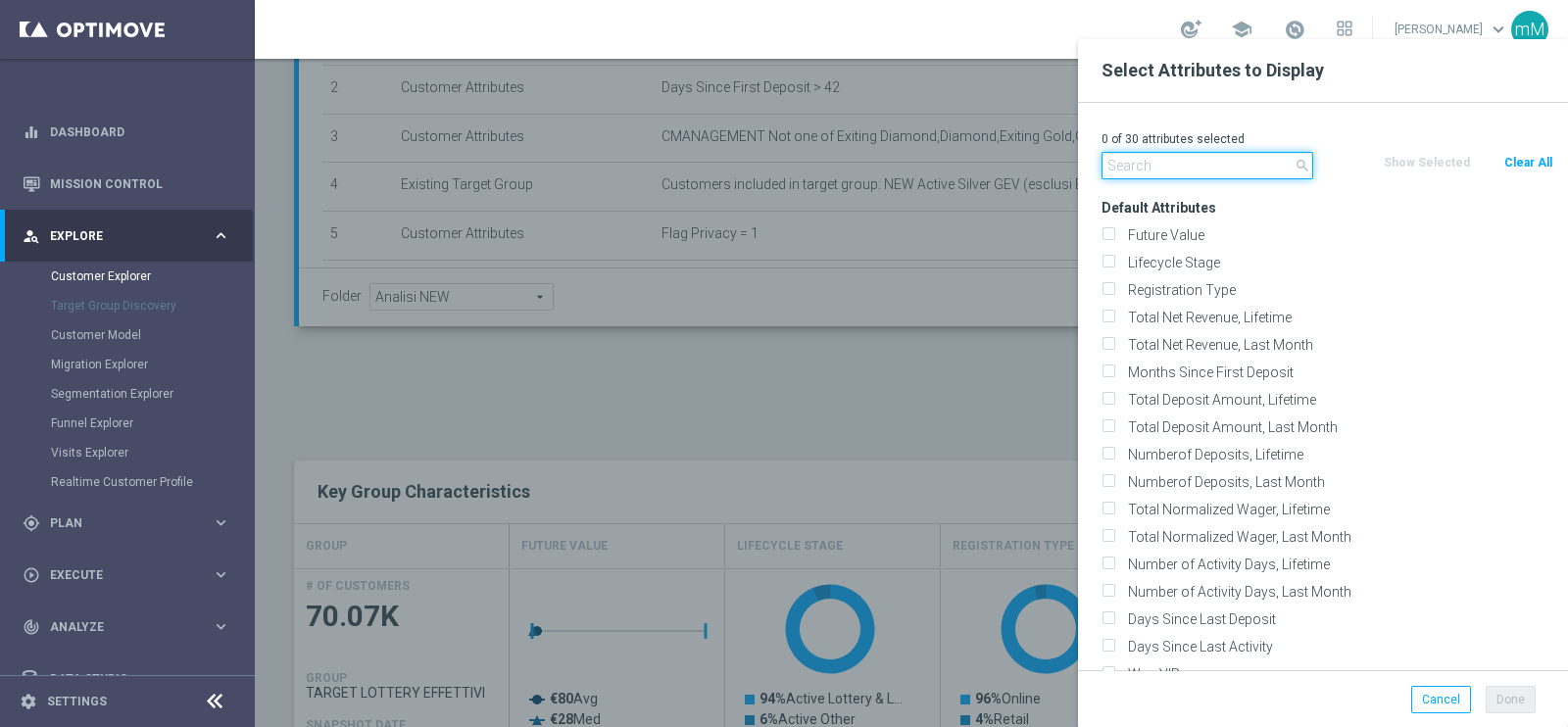
click at [1249, 171] on input "text" at bounding box center [1207, 166] width 212 height 28
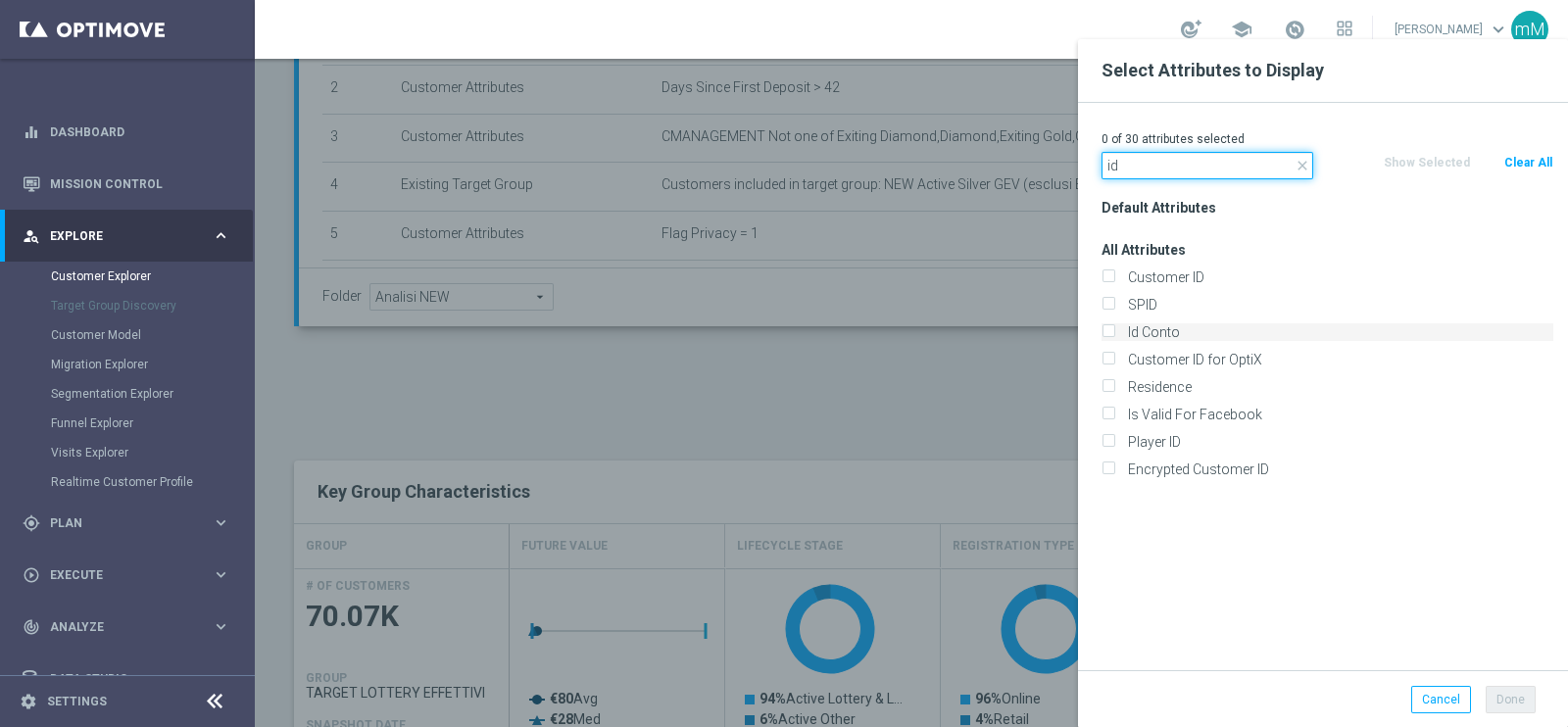
type input "id"
click at [1152, 333] on label "Id Conto" at bounding box center [1337, 333] width 432 height 18
click at [1114, 333] on input "Id Conto" at bounding box center [1107, 335] width 13 height 13
checkbox input "true"
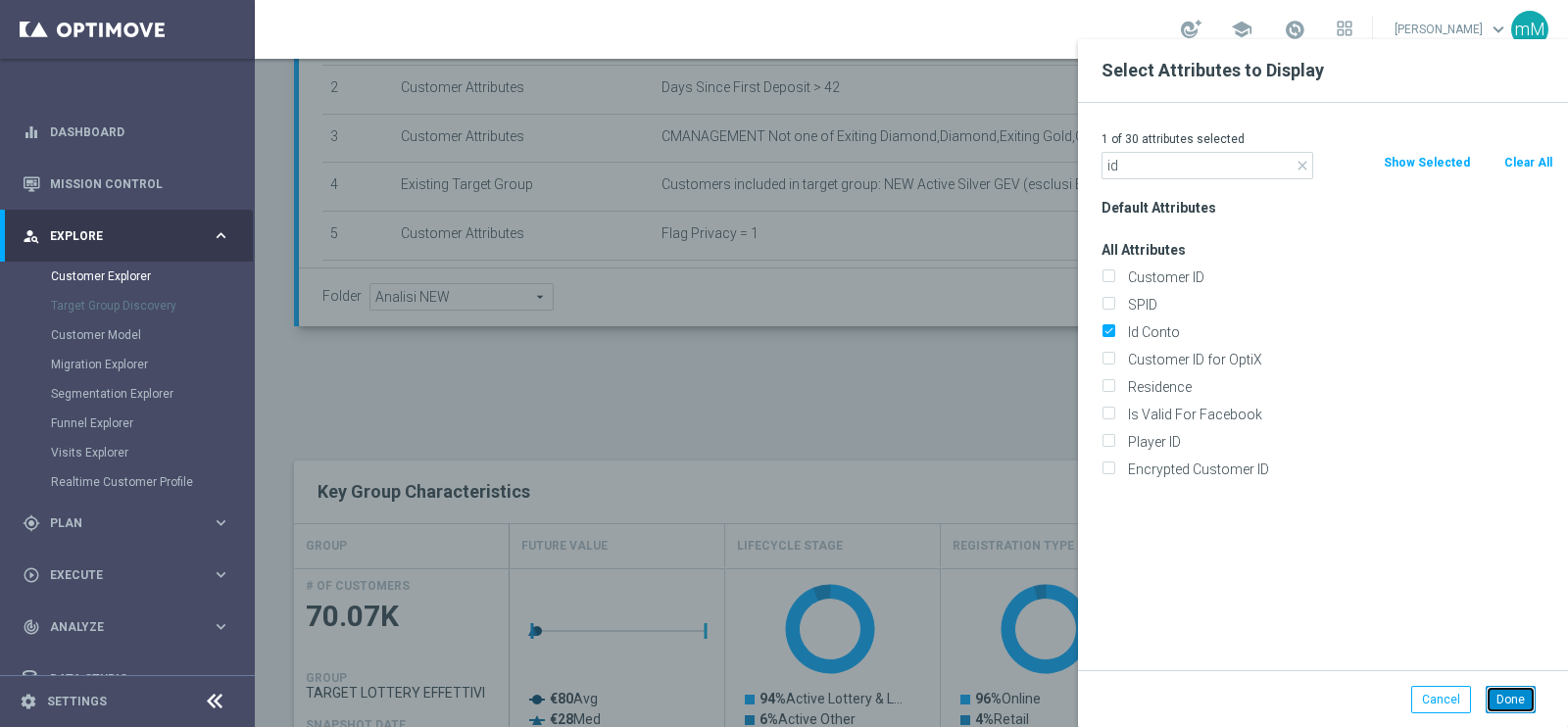
click at [1518, 694] on button "Done" at bounding box center [1510, 700] width 50 height 28
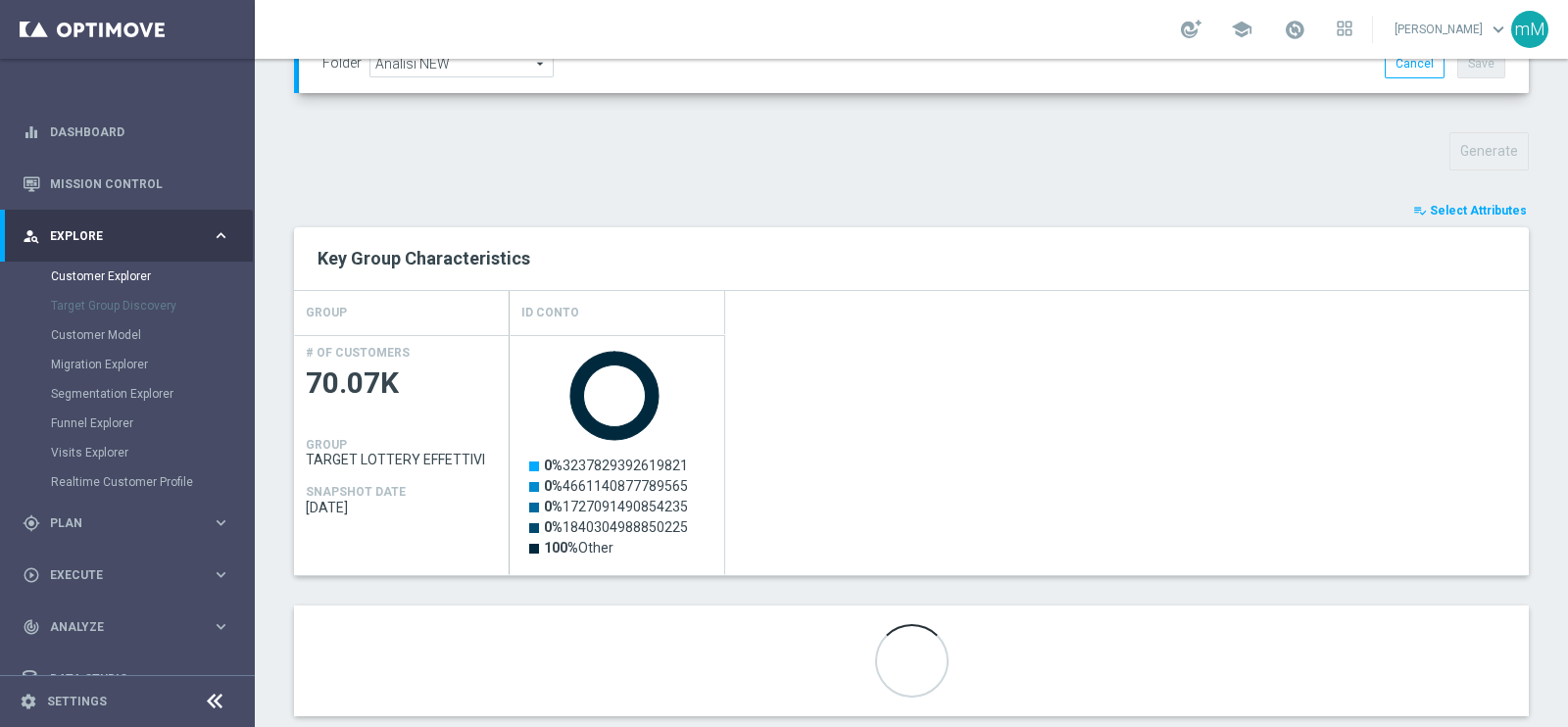
scroll to position [671, 0]
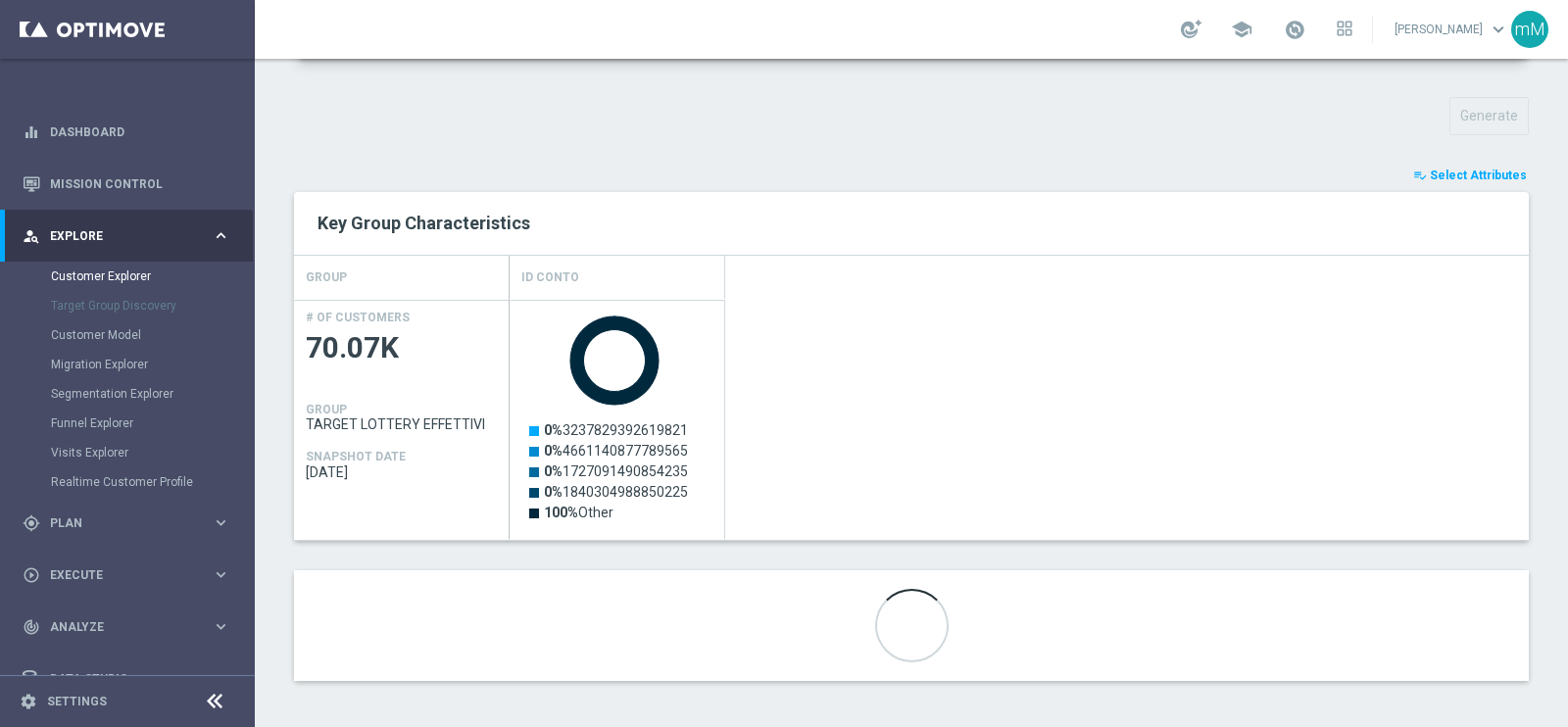
click at [1521, 242] on div "TARGET GROUP TARGET LOTTERY EFFETTIVI TARGET LOTTERY EFFETTIVI arrow_drop_down …" at bounding box center [911, 116] width 1313 height 1190
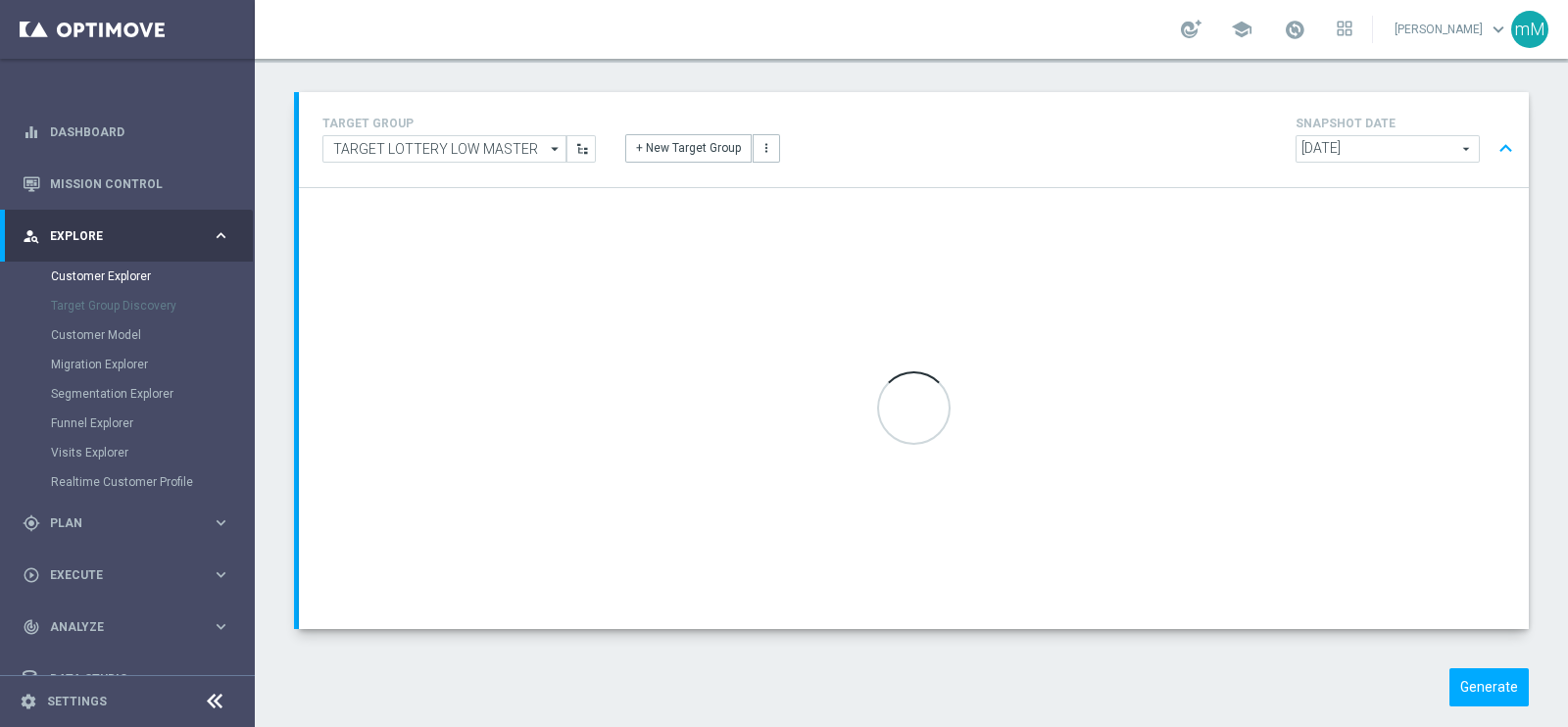
scroll to position [126, 0]
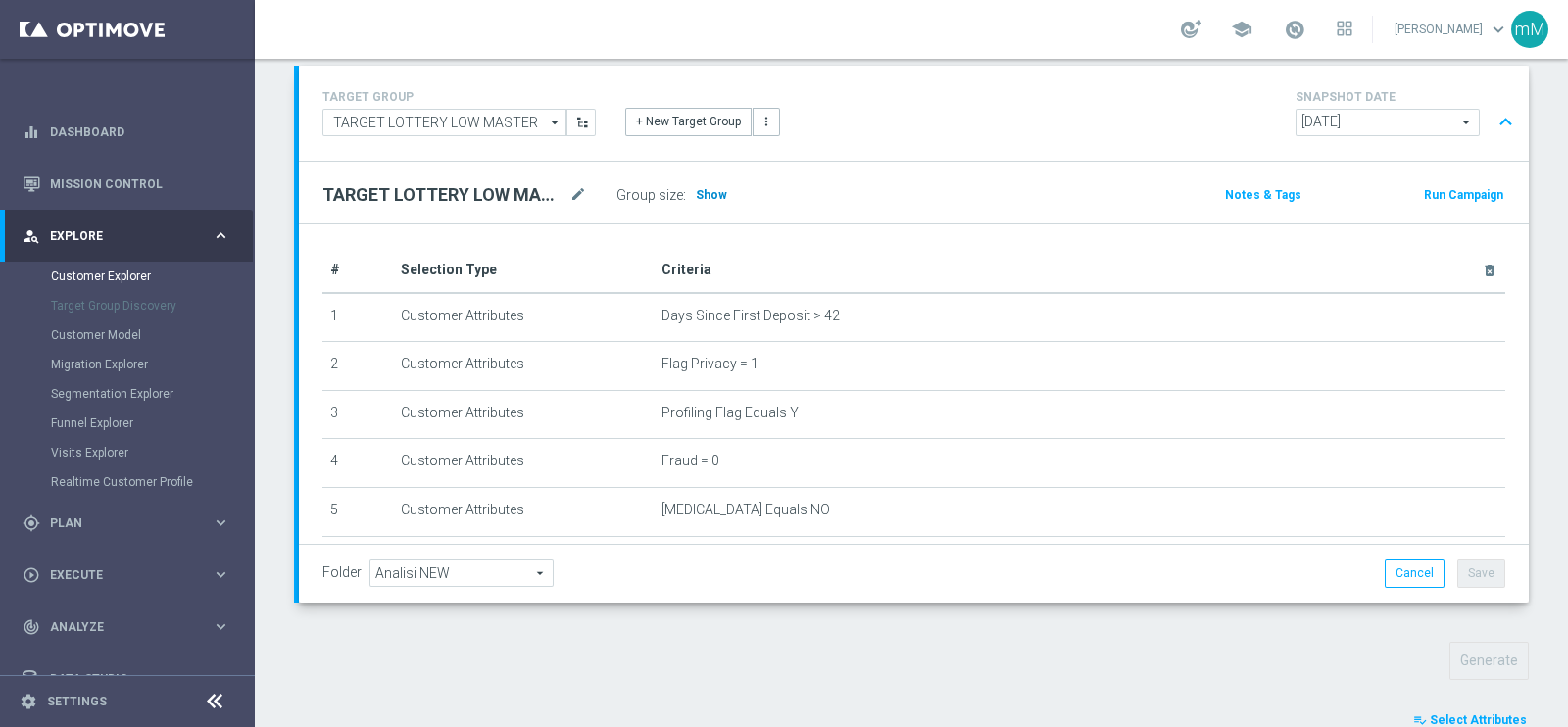
click at [712, 193] on span "Show" at bounding box center [712, 195] width 32 height 14
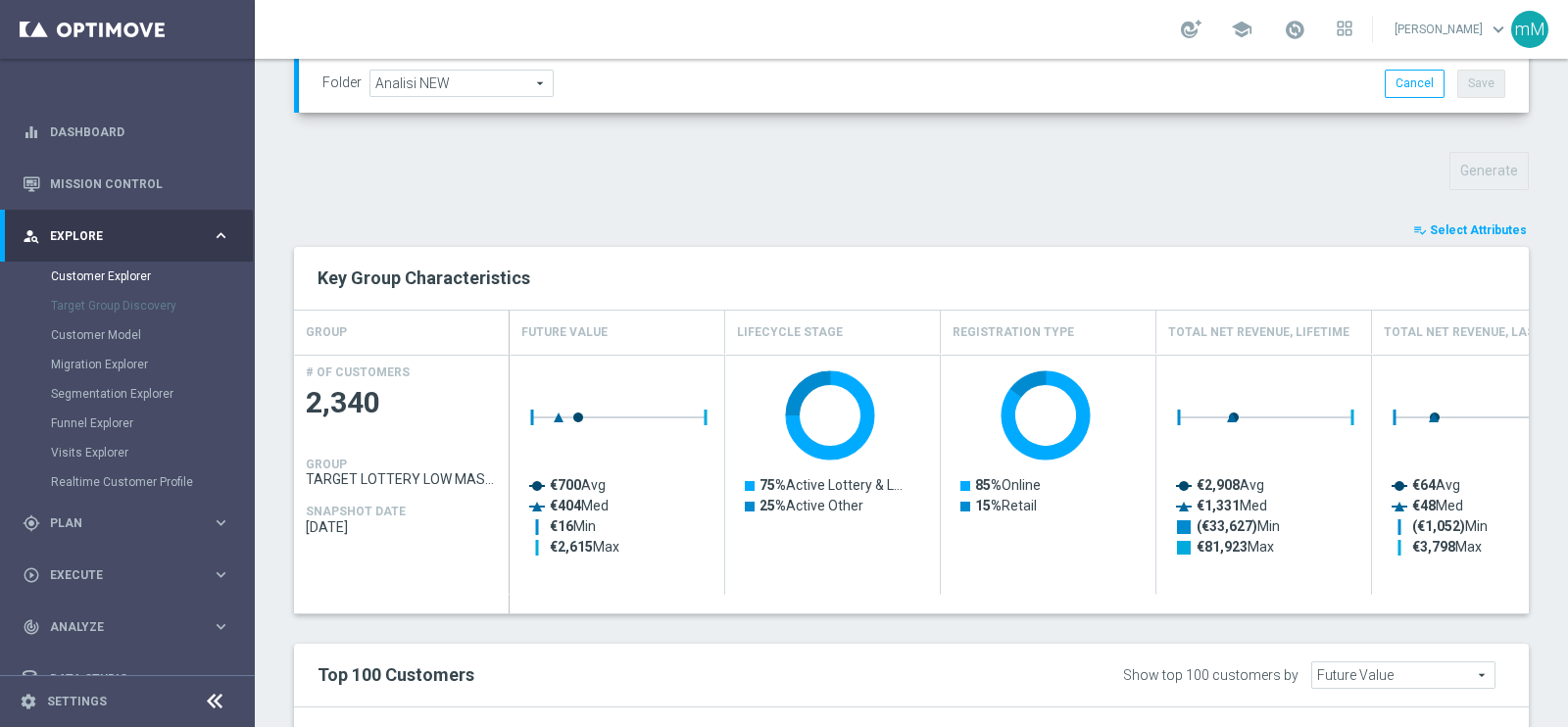
scroll to position [618, 0]
click at [1456, 221] on span "Select Attributes" at bounding box center [1477, 228] width 97 height 14
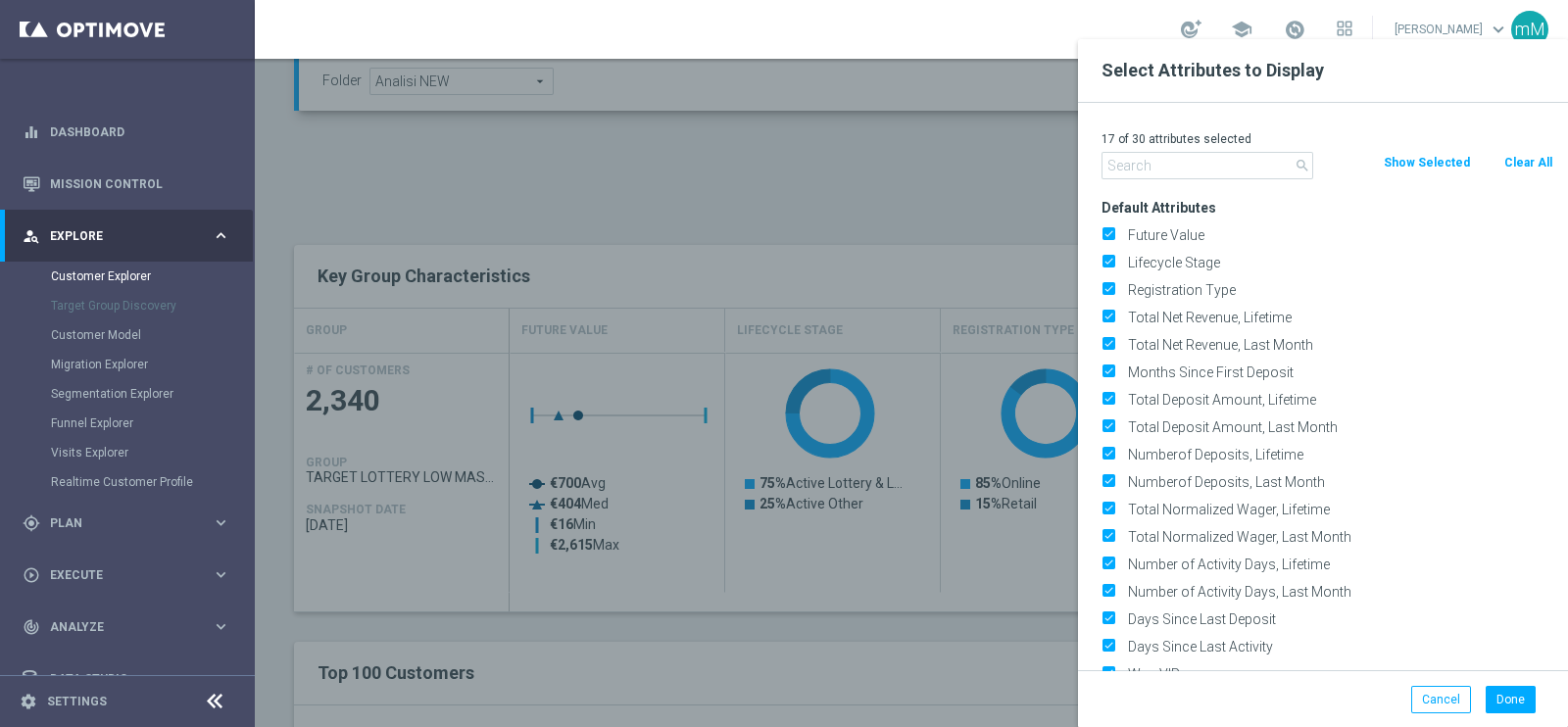
click at [1529, 168] on button "Clear All" at bounding box center [1528, 163] width 52 height 22
checkbox input "false"
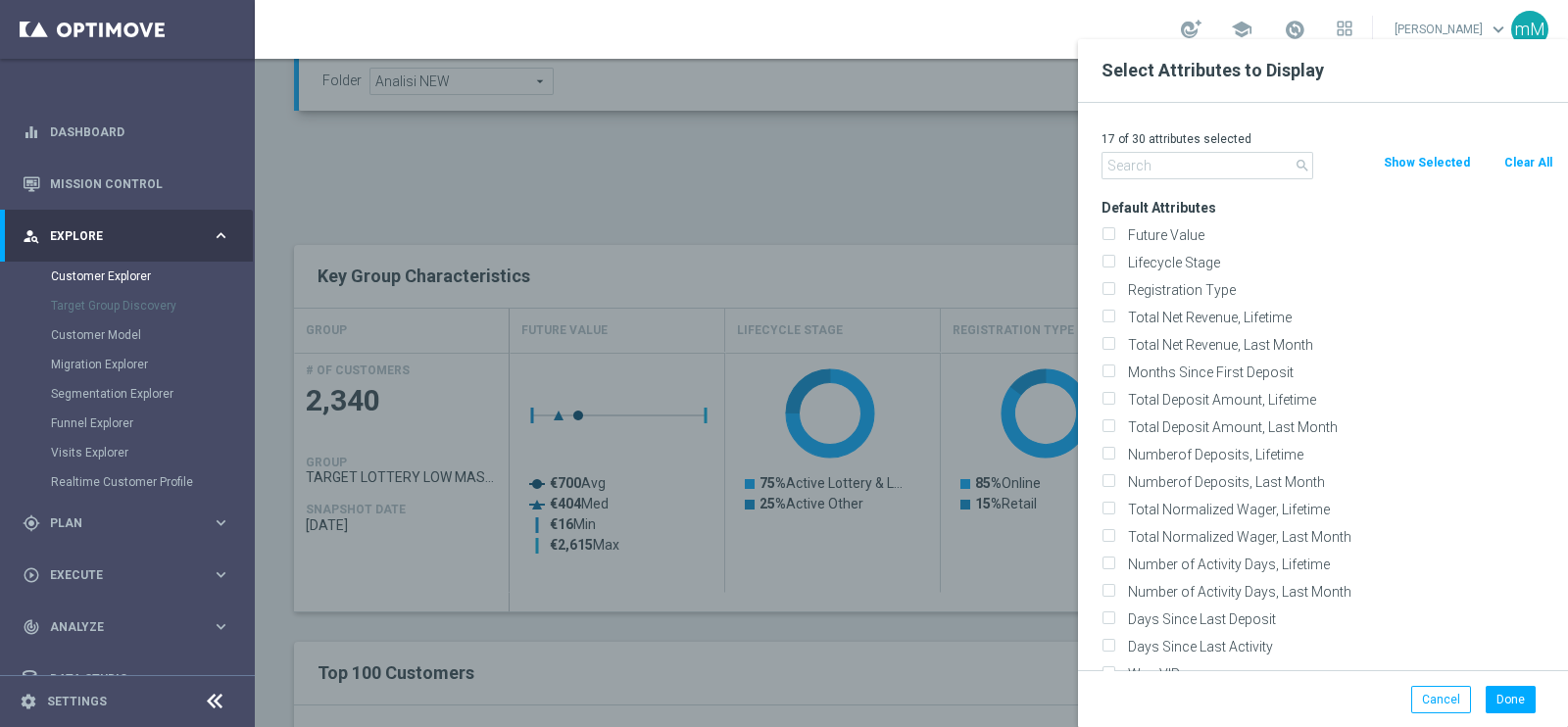
checkbox input "false"
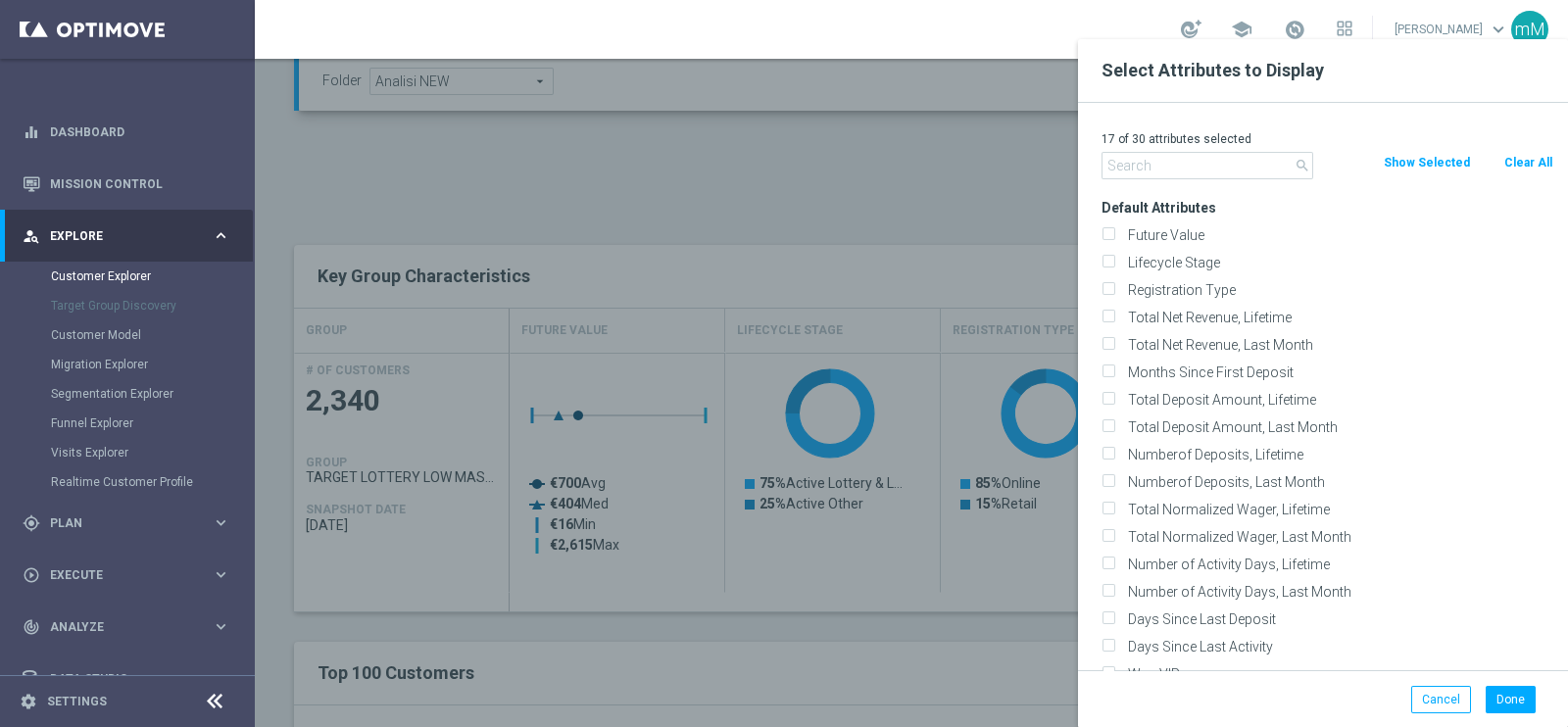
checkbox input "false"
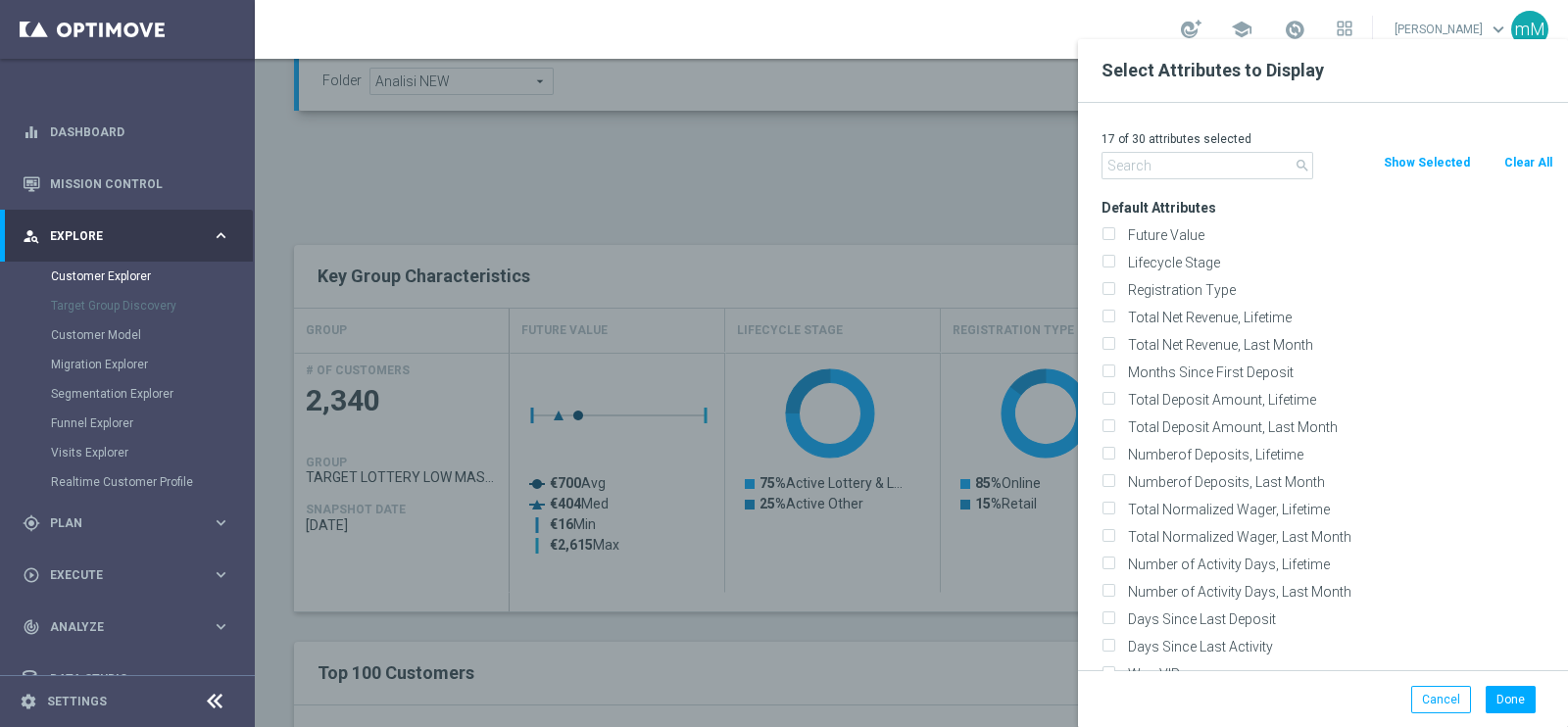
checkbox input "false"
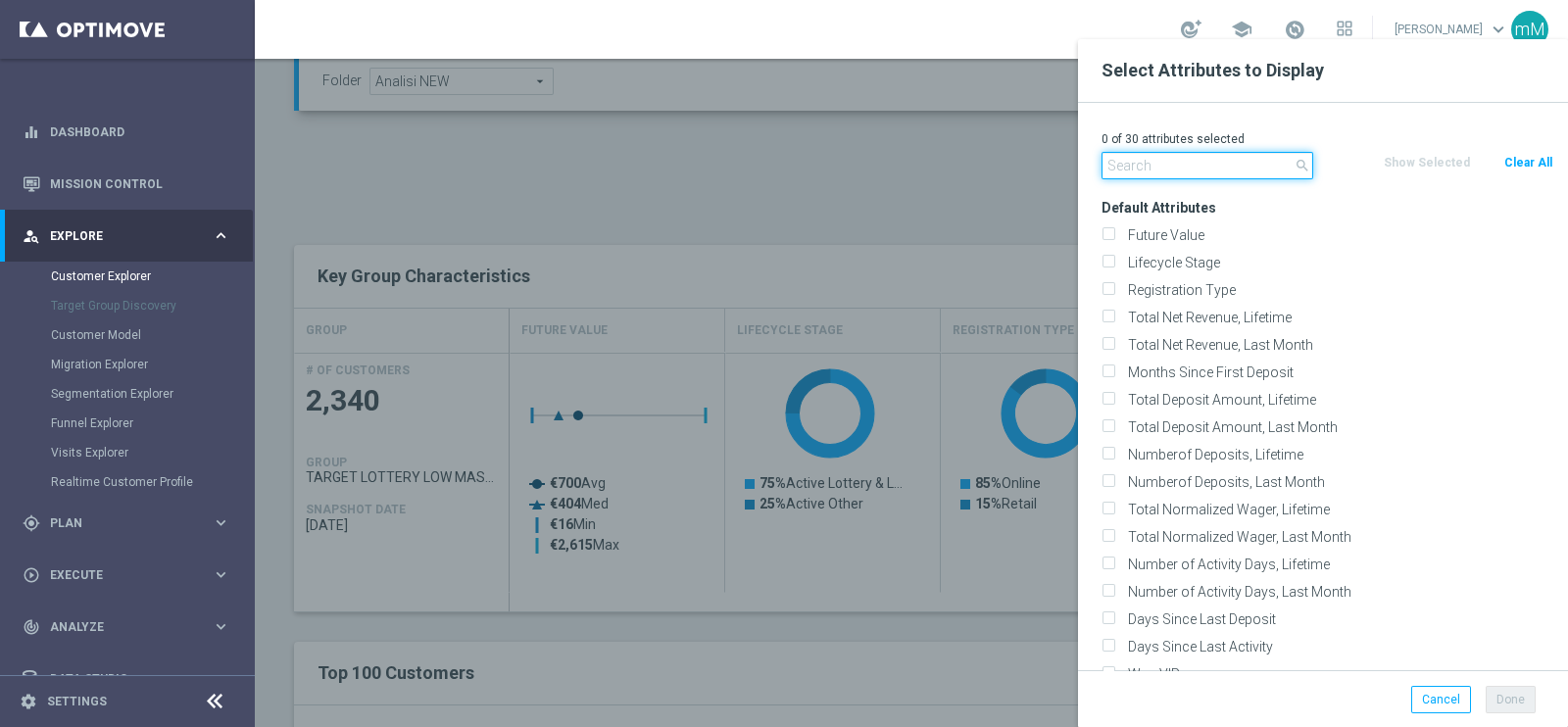
click at [1226, 173] on input "text" at bounding box center [1207, 166] width 212 height 28
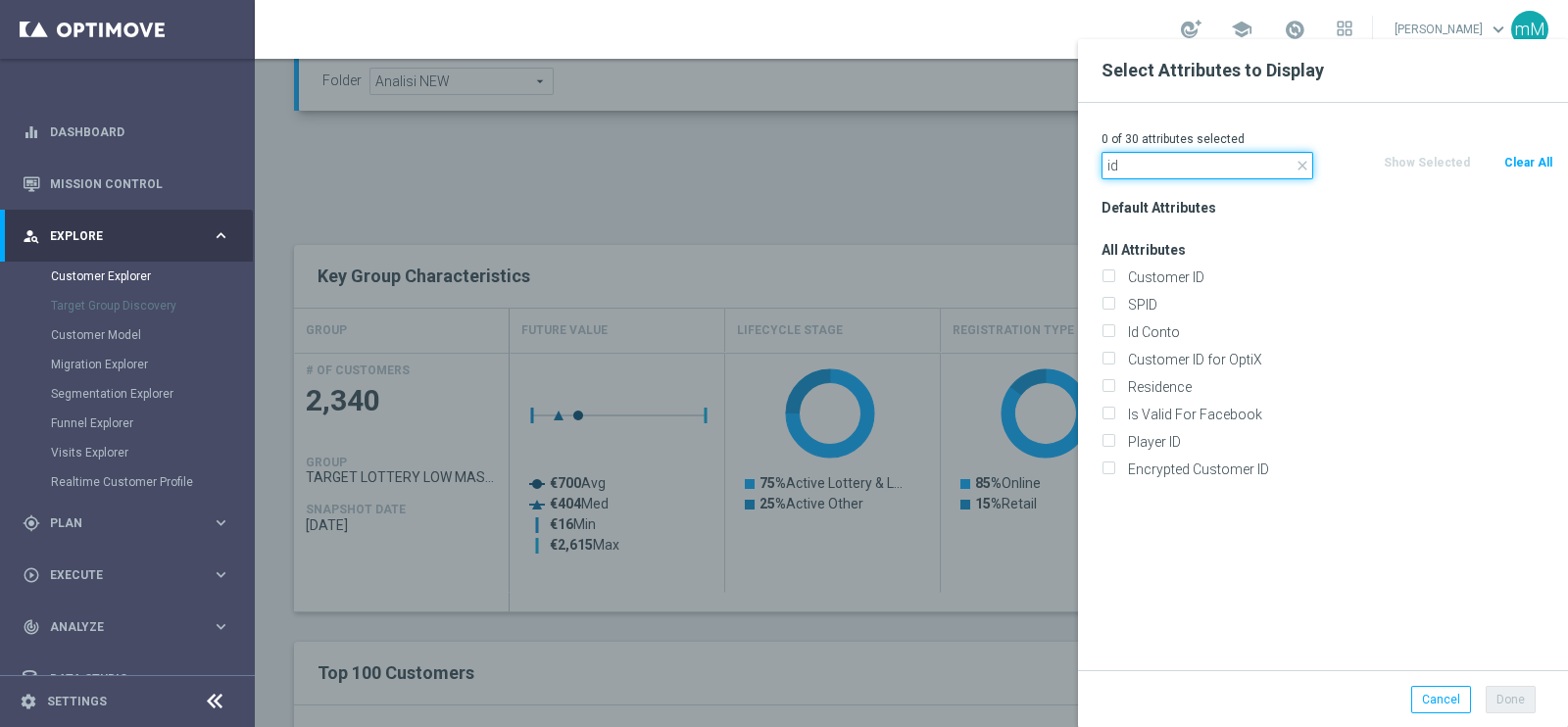
type input "id"
click at [1118, 341] on div "Id Conto" at bounding box center [1327, 333] width 481 height 28
click at [1111, 331] on input "Id Conto" at bounding box center [1107, 335] width 13 height 13
checkbox input "true"
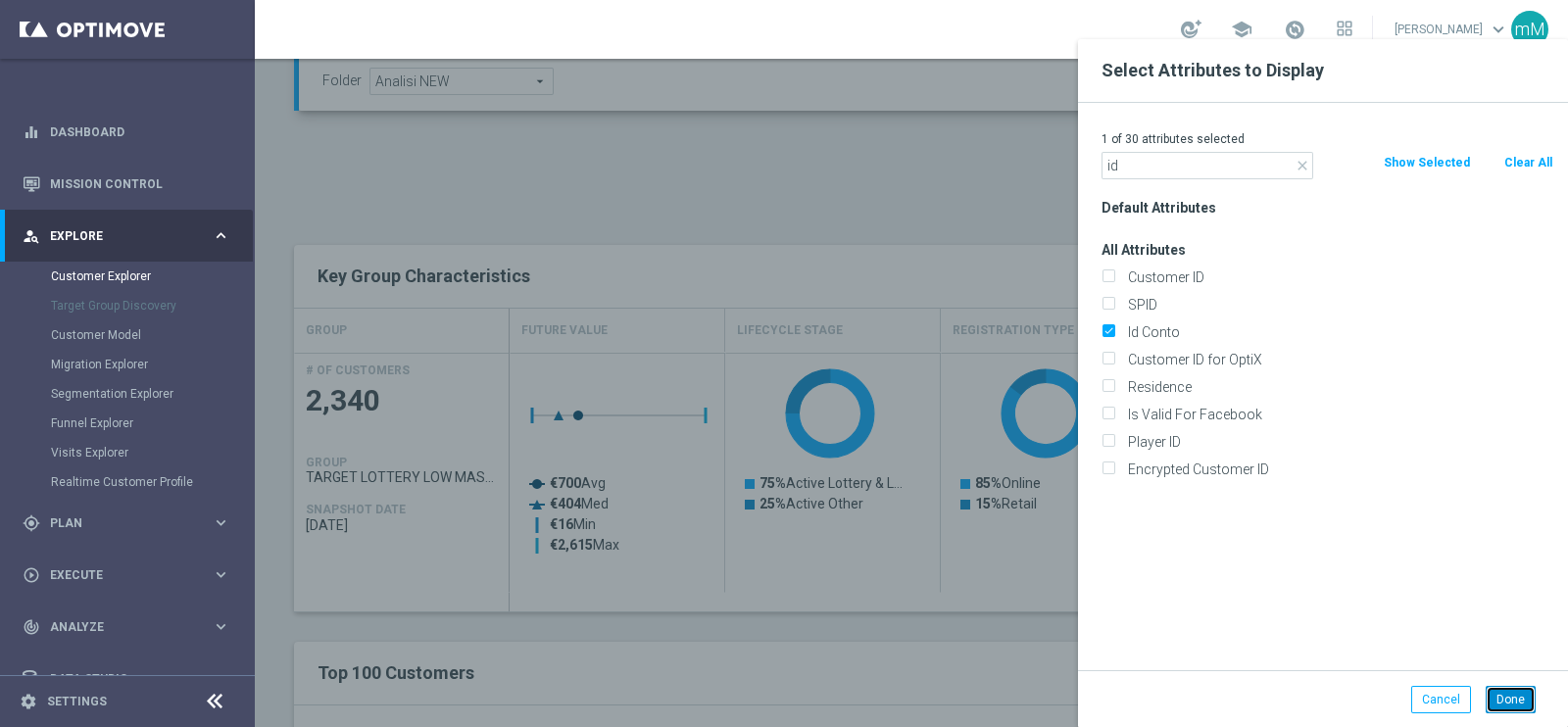
click at [1499, 686] on button "Done" at bounding box center [1510, 700] width 50 height 28
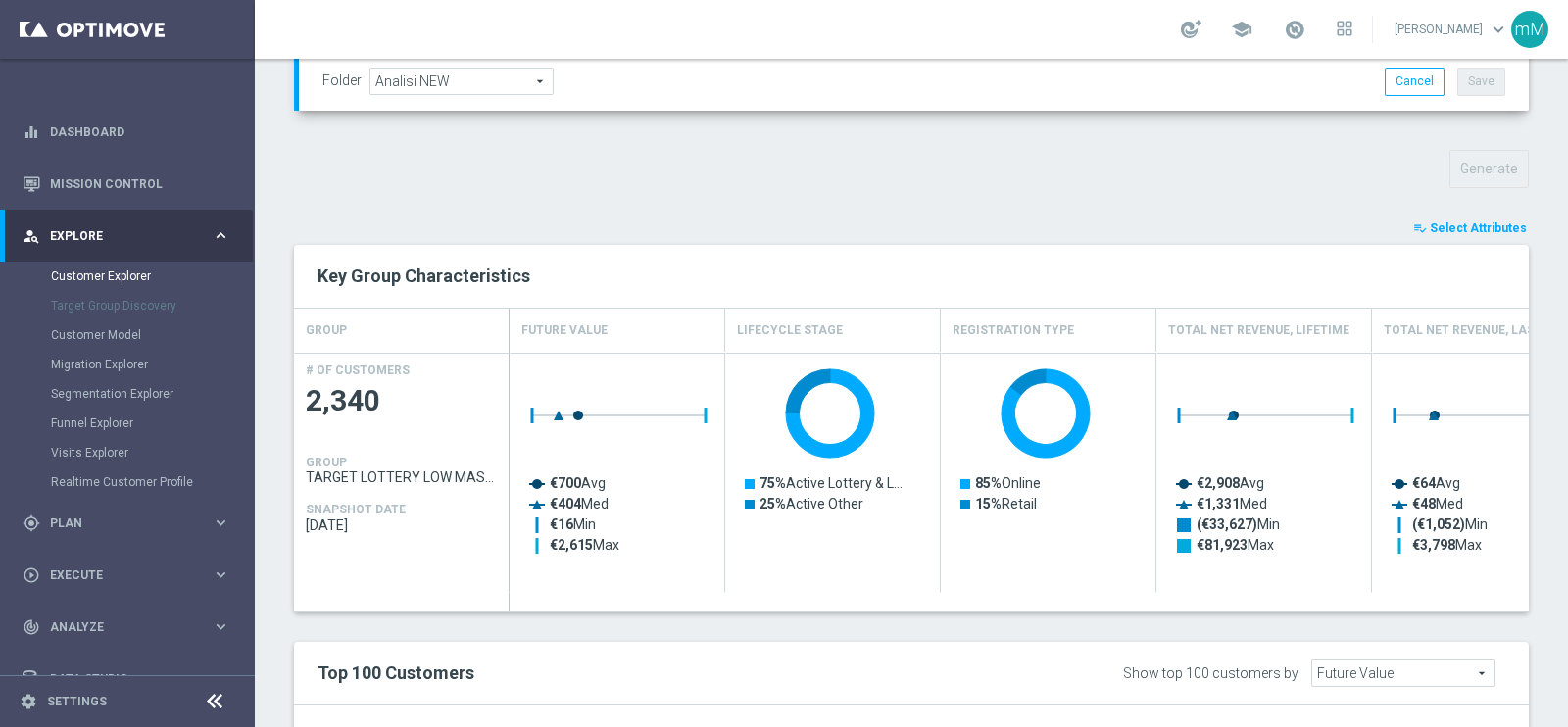
type input "Search"
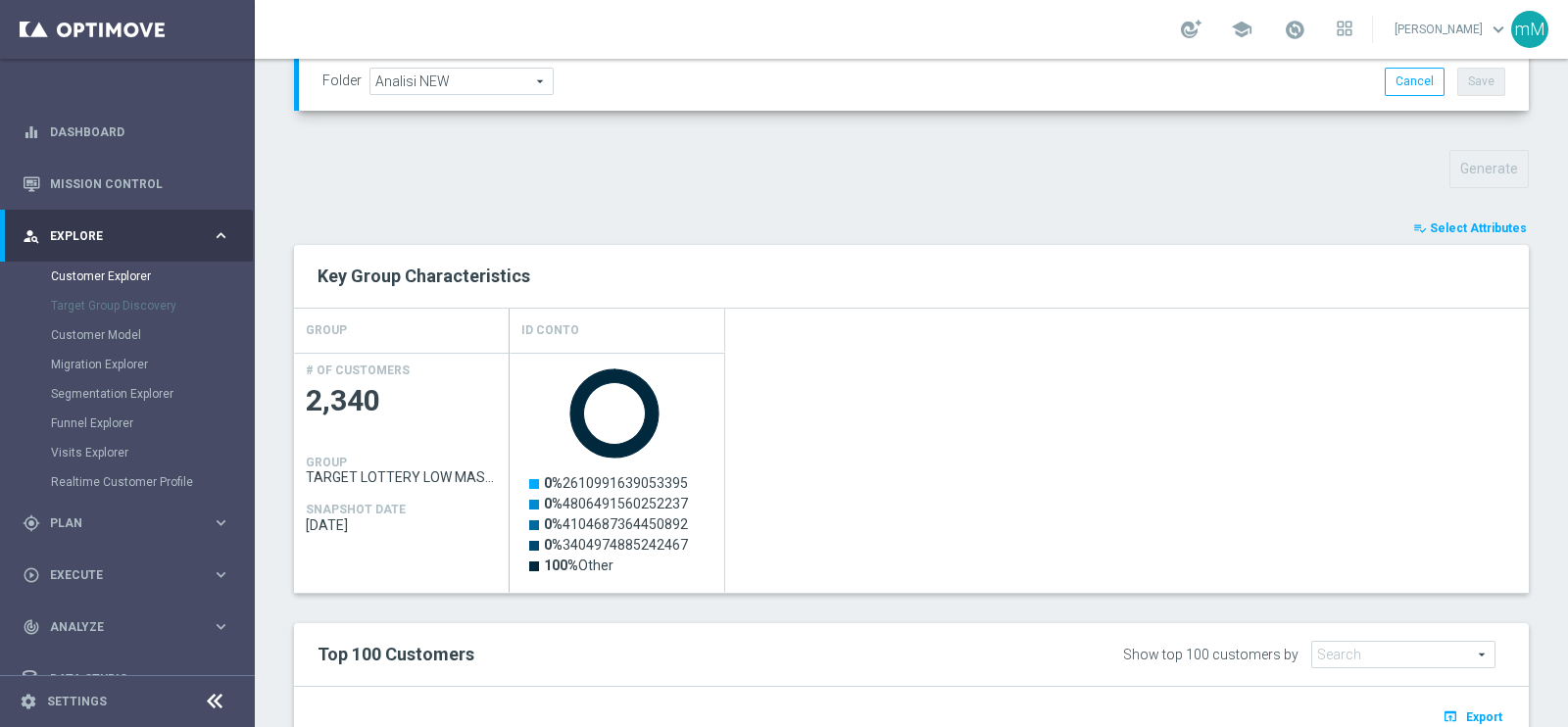
scroll to position [1045, 0]
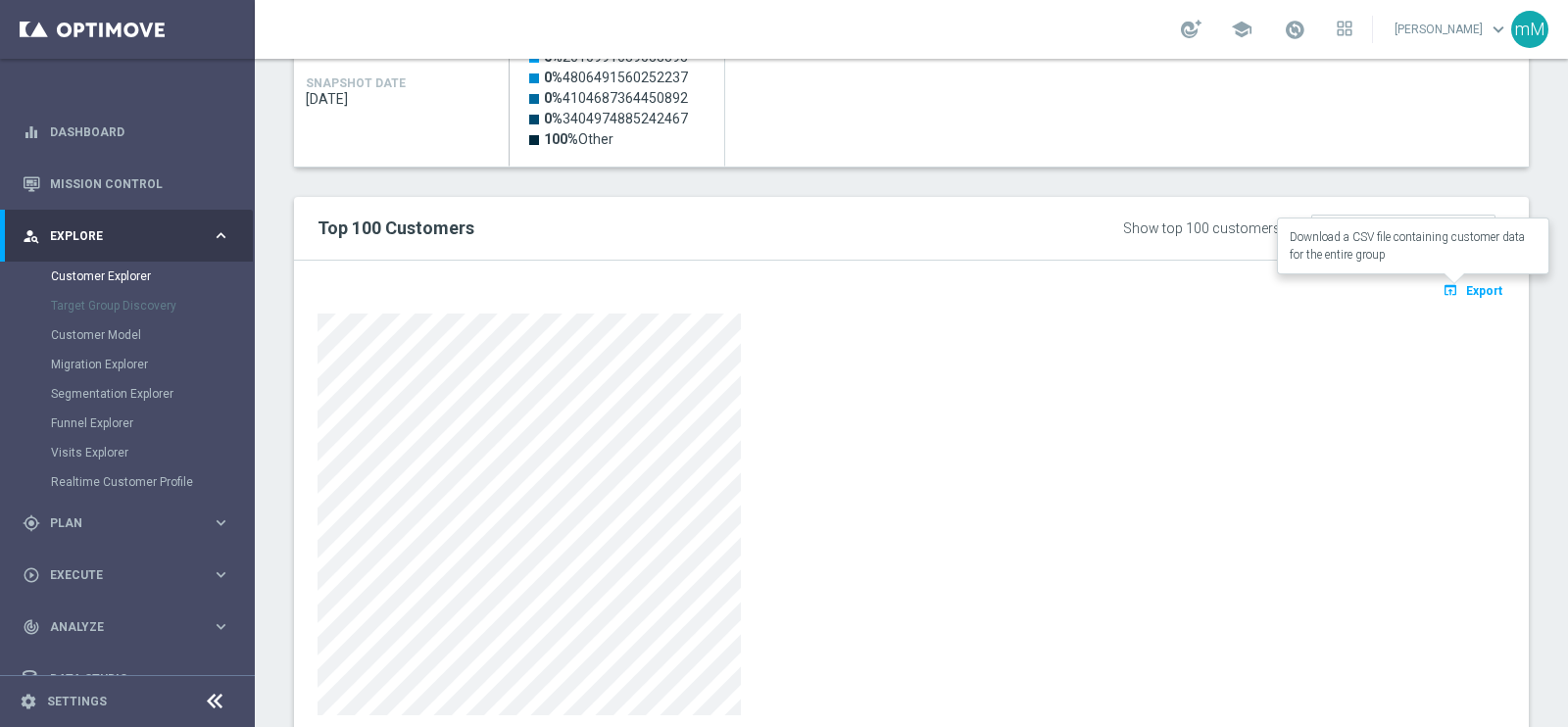
click at [1466, 289] on span "Export" at bounding box center [1484, 291] width 36 height 14
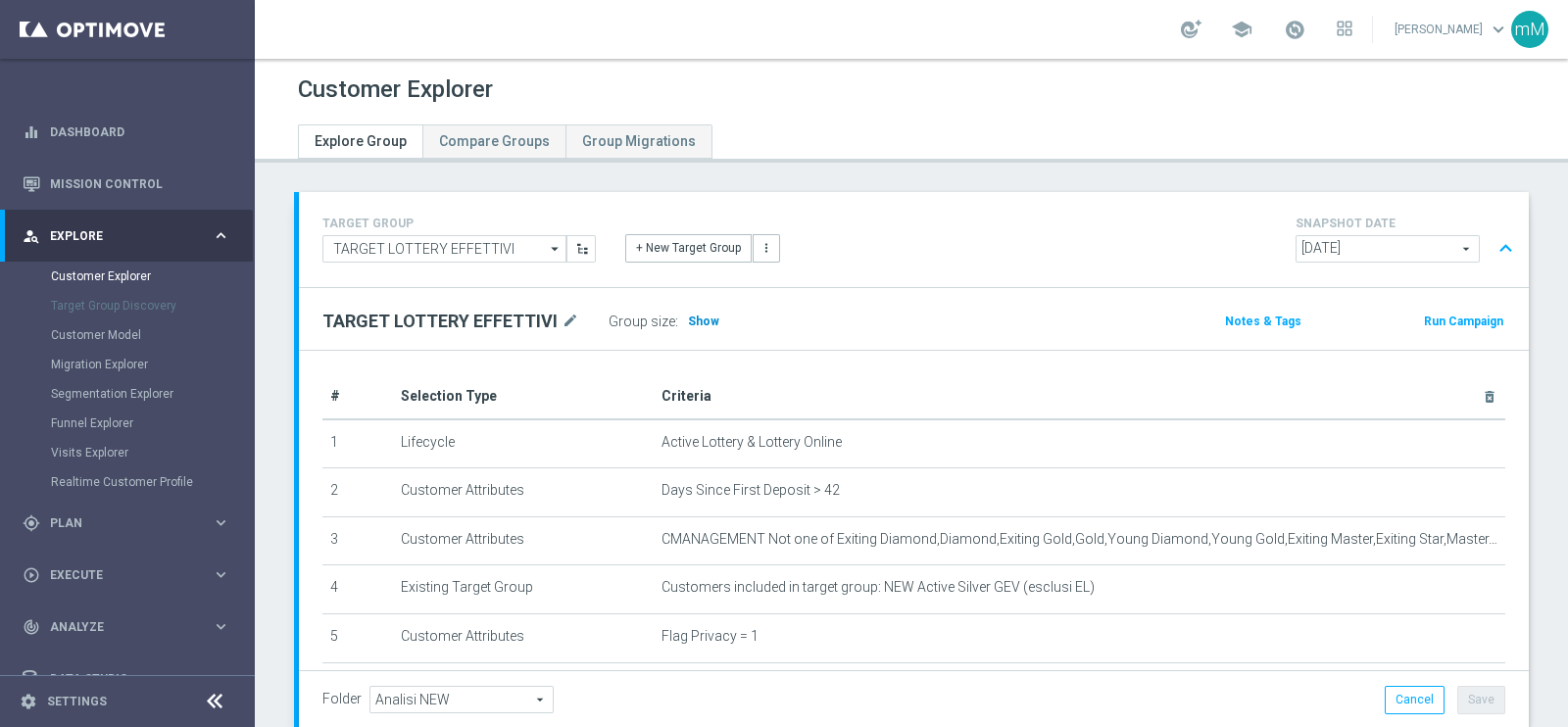
click at [702, 321] on span "Show" at bounding box center [704, 322] width 32 height 14
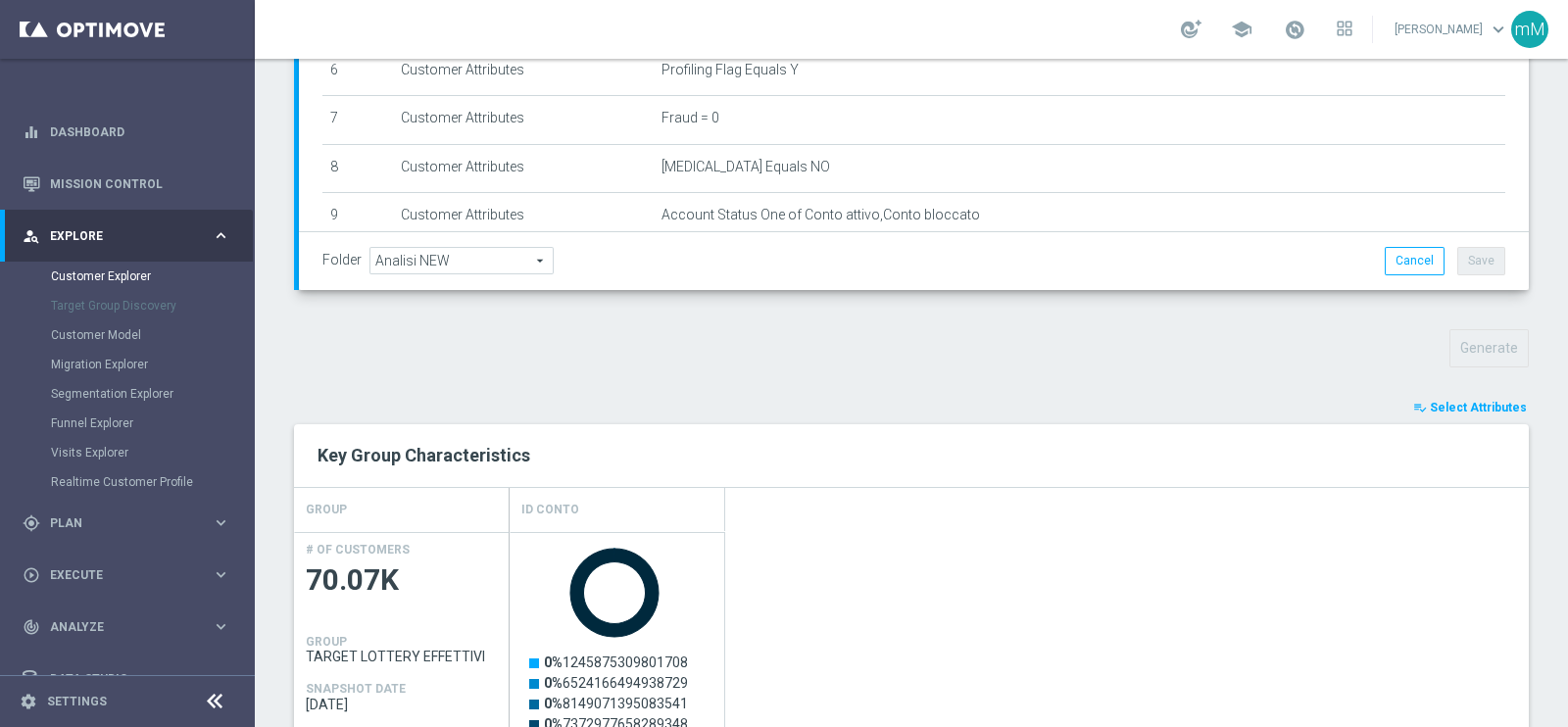
scroll to position [444, 0]
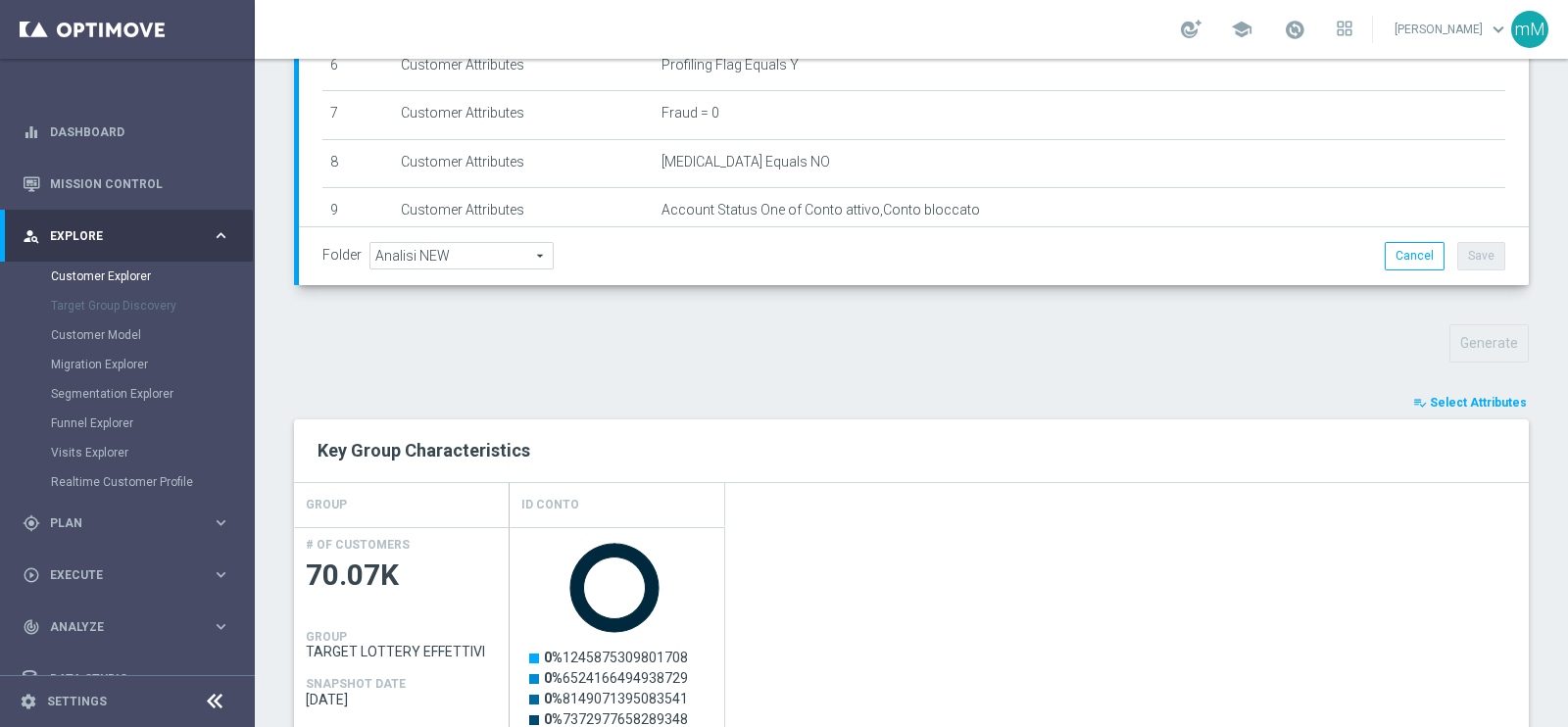
click at [1493, 396] on span "Select Attributes" at bounding box center [1477, 403] width 97 height 14
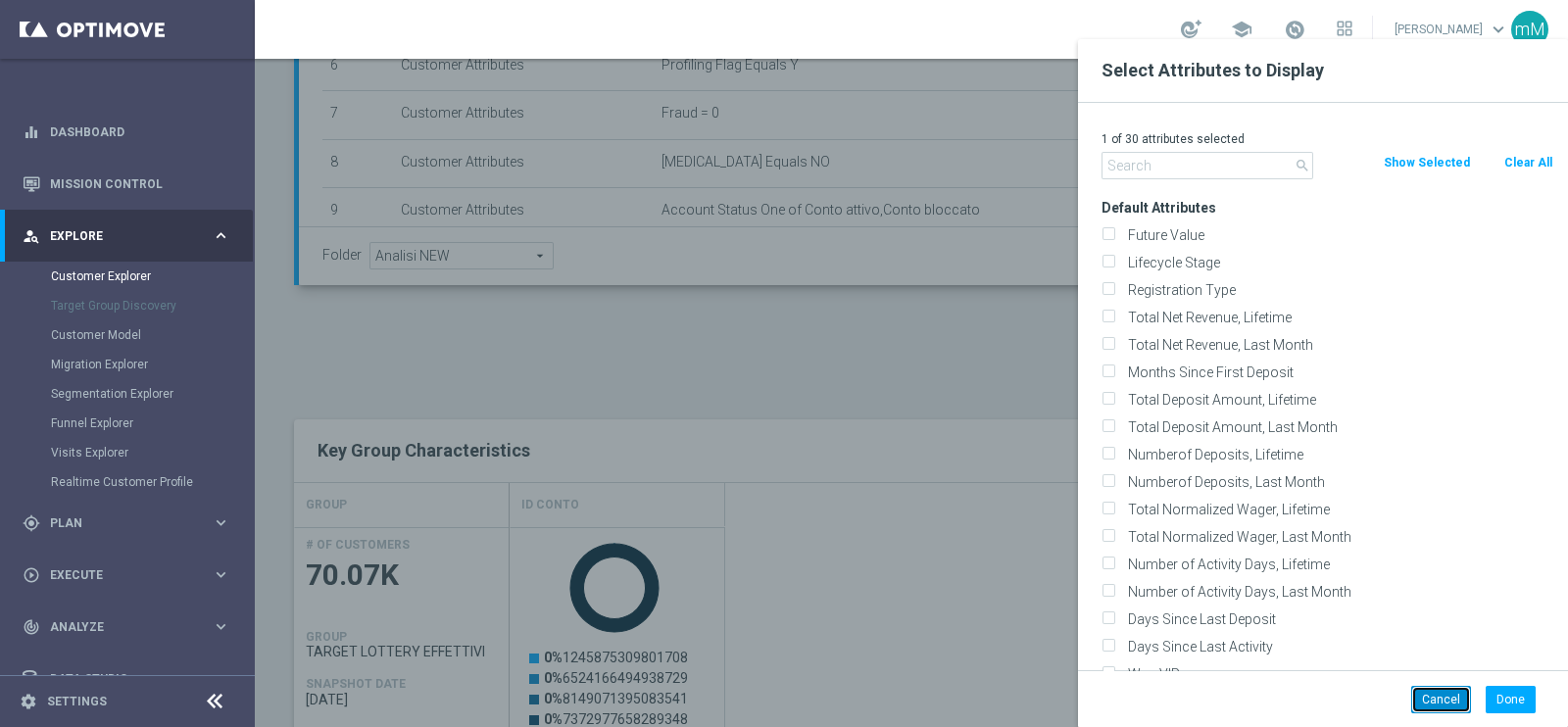
click at [1446, 698] on button "Cancel" at bounding box center [1442, 700] width 60 height 28
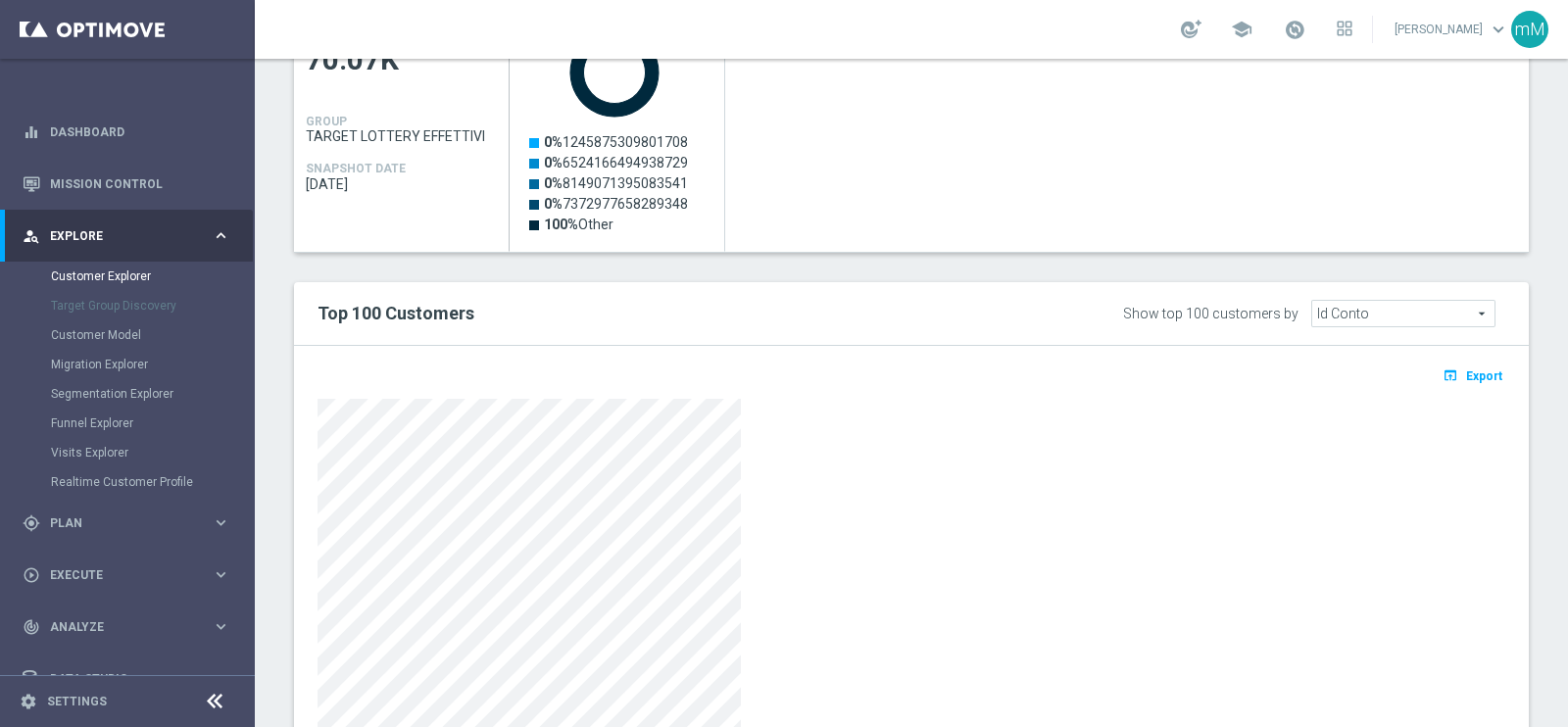
scroll to position [961, 0]
click at [1466, 374] on span "Export" at bounding box center [1484, 375] width 36 height 14
